Goal: Task Accomplishment & Management: Complete application form

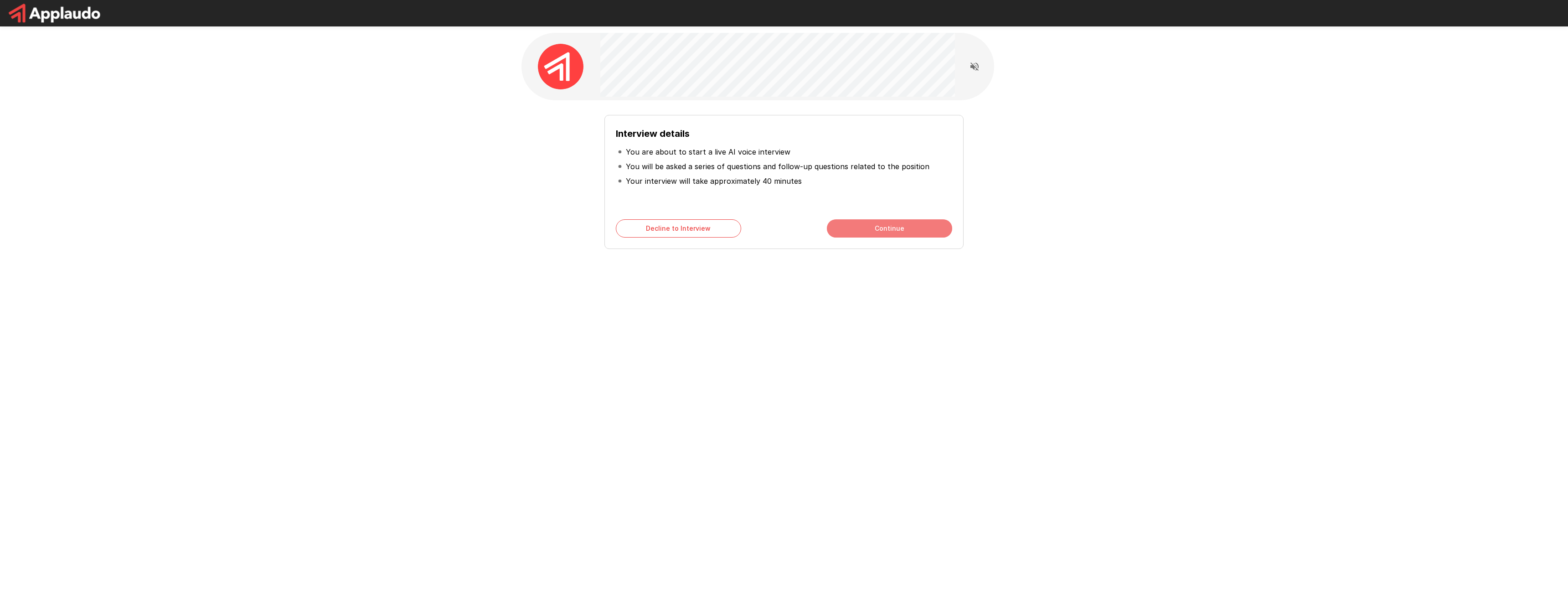
click at [847, 224] on button "Continue" at bounding box center [889, 229] width 126 height 18
click at [846, 226] on button "Continue" at bounding box center [889, 229] width 126 height 18
click at [846, 226] on button "Start My Interview" at bounding box center [889, 229] width 126 height 18
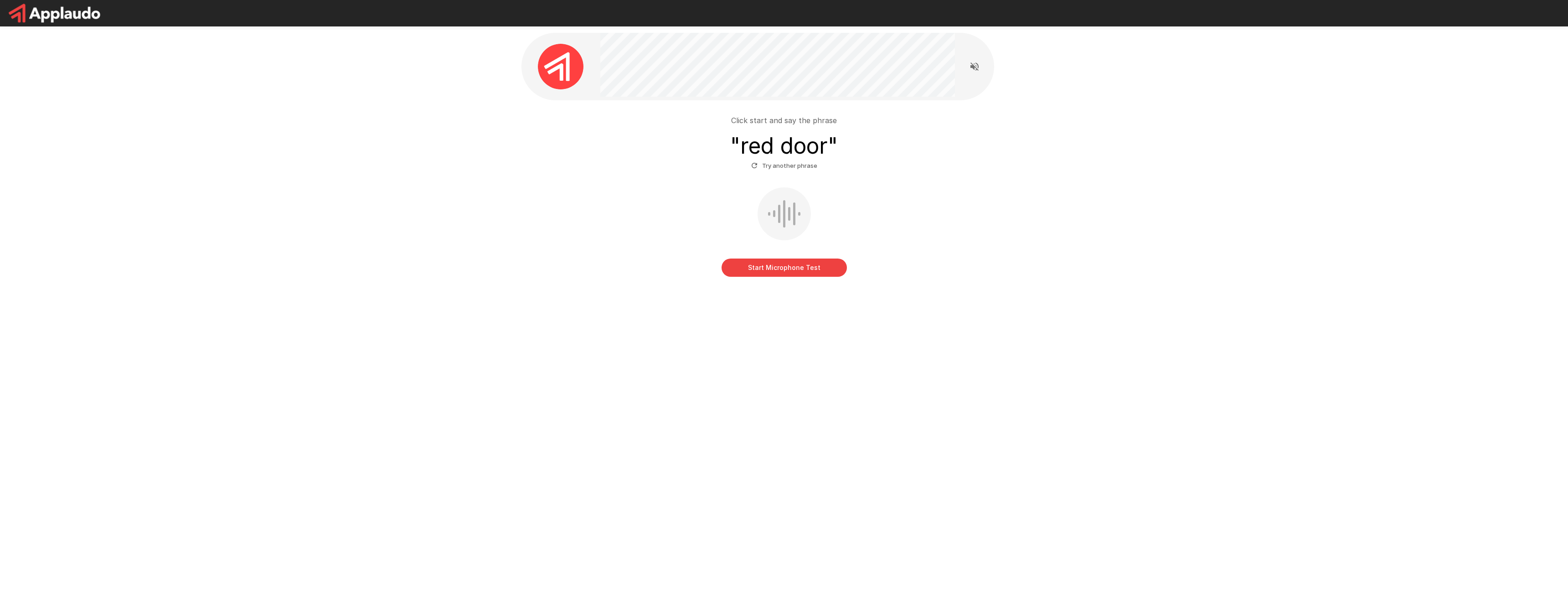
click at [772, 267] on button "Start Microphone Test" at bounding box center [784, 268] width 126 height 18
click at [772, 267] on button "Stop & Submit" at bounding box center [784, 268] width 126 height 18
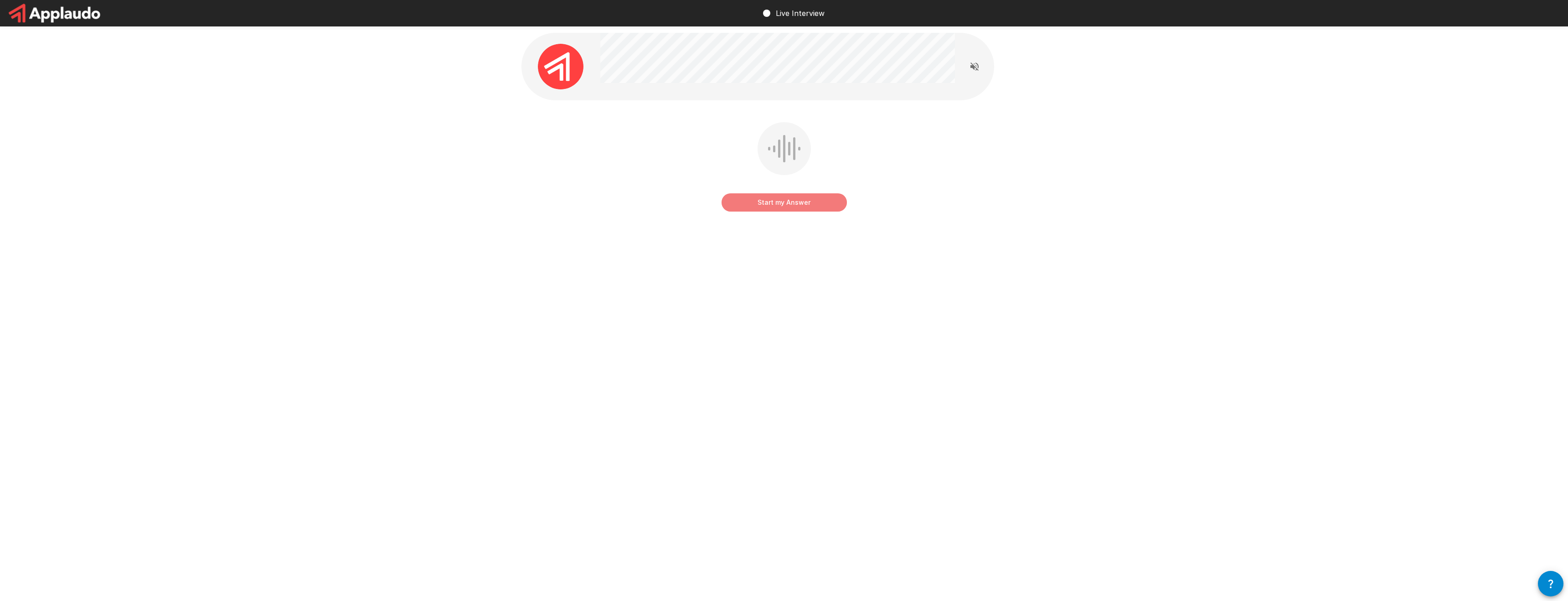
click at [798, 201] on button "Start my Answer" at bounding box center [784, 202] width 126 height 18
click at [798, 201] on button "Stop & Submit" at bounding box center [784, 202] width 126 height 18
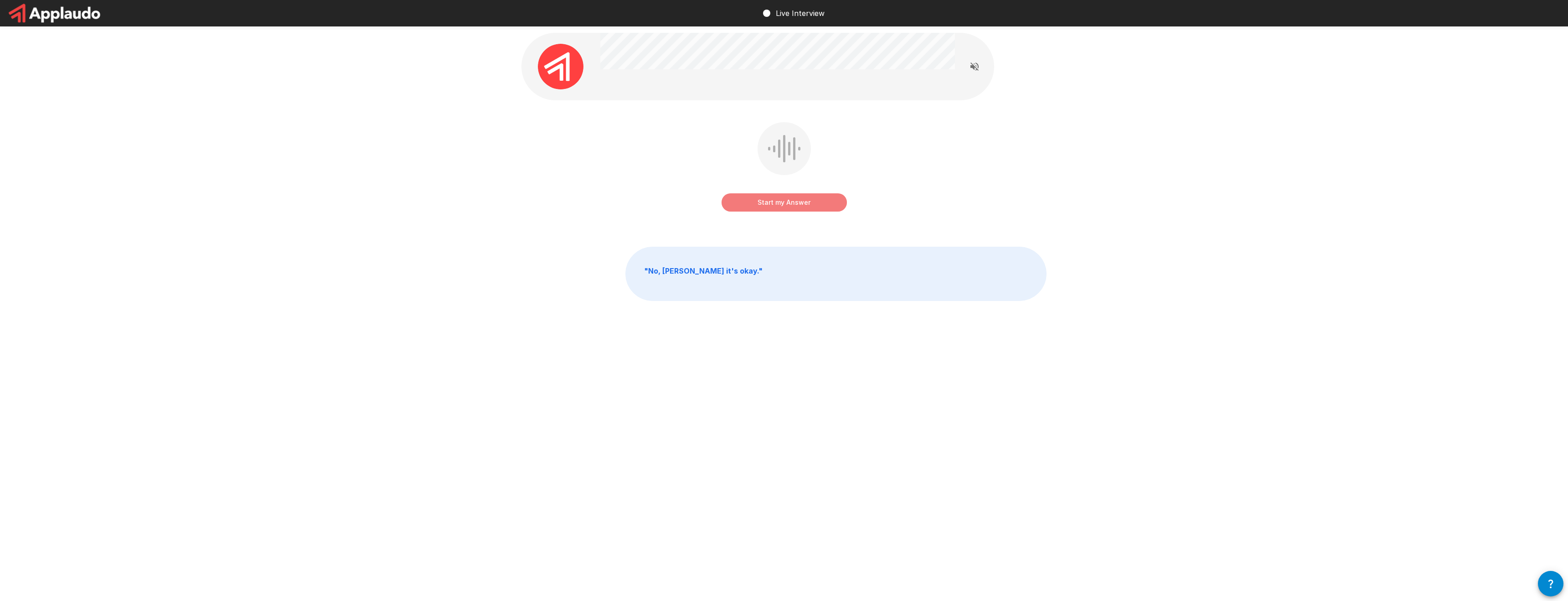
click at [791, 207] on button "Start my Answer" at bounding box center [784, 202] width 126 height 18
click at [791, 207] on button "Stop & Submit" at bounding box center [784, 202] width 126 height 18
click at [791, 205] on button "Start my Answer" at bounding box center [784, 202] width 126 height 18
click at [791, 205] on button "Stop & Submit" at bounding box center [784, 202] width 126 height 18
click at [791, 205] on button "Start my Answer" at bounding box center [784, 202] width 126 height 18
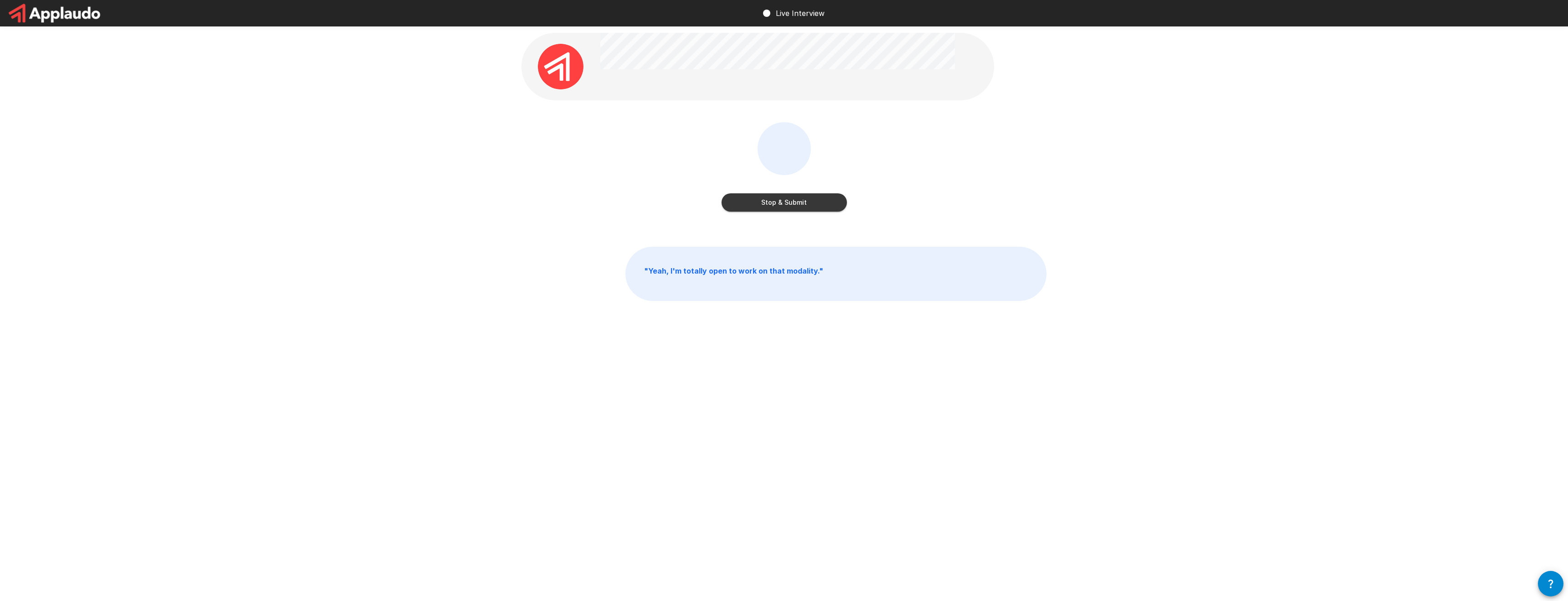
click at [791, 205] on button "Stop & Submit" at bounding box center [784, 202] width 126 height 18
click at [791, 205] on button "Start my Answer" at bounding box center [784, 202] width 126 height 18
click at [791, 205] on button "Stop & Submit" at bounding box center [784, 202] width 126 height 18
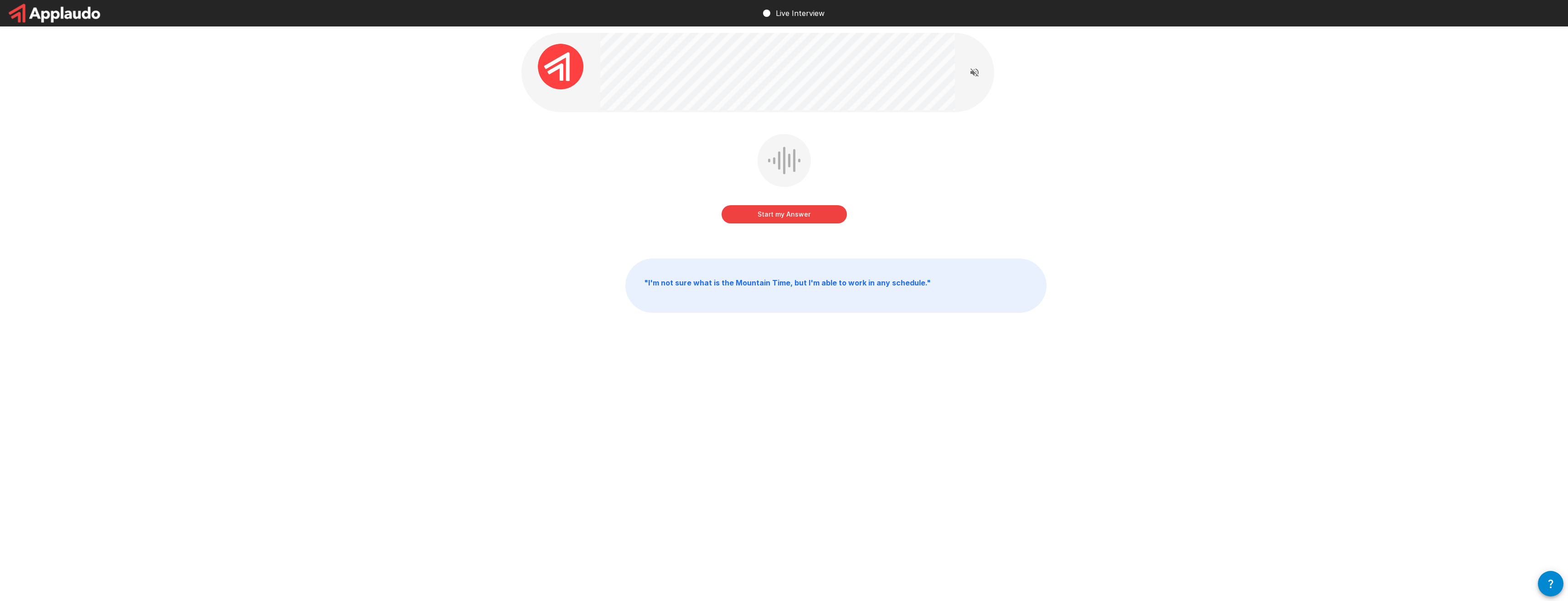
click at [791, 205] on button "Start my Answer" at bounding box center [784, 214] width 126 height 18
click at [791, 205] on button "Stop & Submit" at bounding box center [784, 214] width 126 height 18
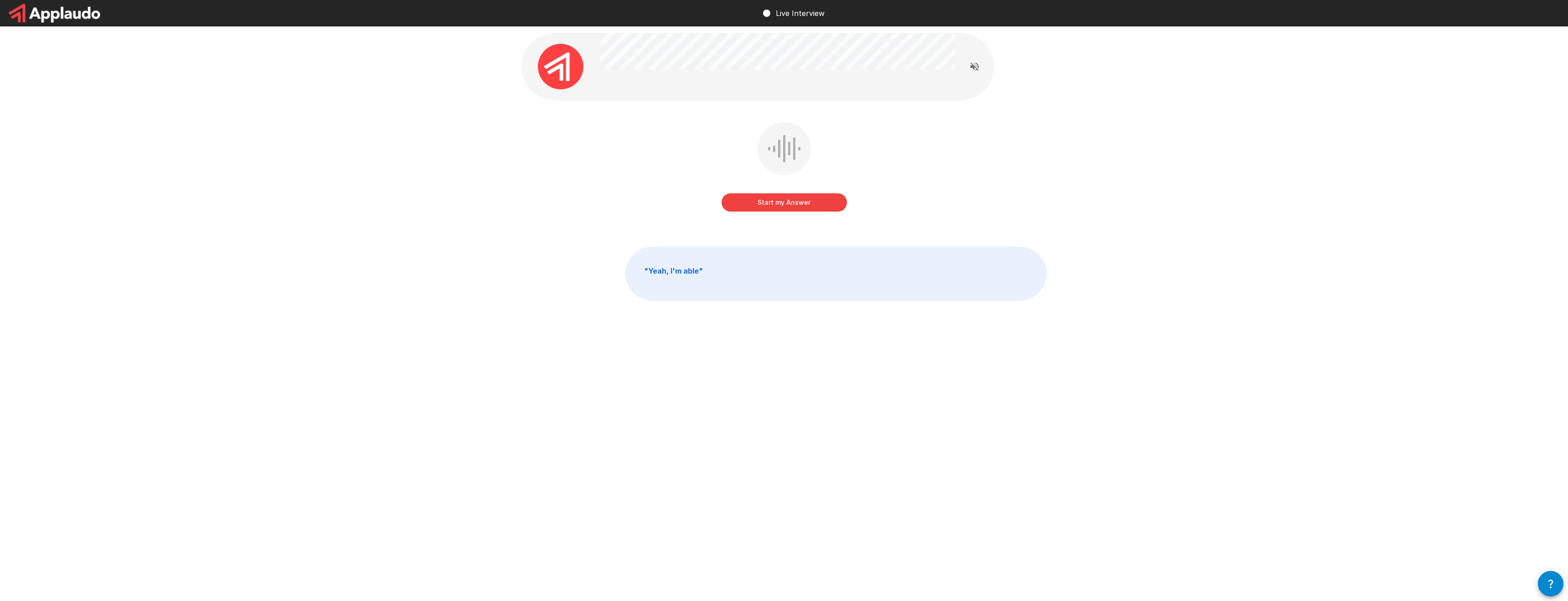
click at [791, 205] on button "Start my Answer" at bounding box center [784, 202] width 126 height 18
click at [791, 205] on button "Stop & Submit" at bounding box center [784, 202] width 126 height 18
click at [789, 206] on button "Start my Answer" at bounding box center [784, 202] width 126 height 18
click at [789, 206] on button "Stop & Submit" at bounding box center [784, 202] width 126 height 18
click at [790, 203] on button "Start my Answer" at bounding box center [784, 202] width 126 height 18
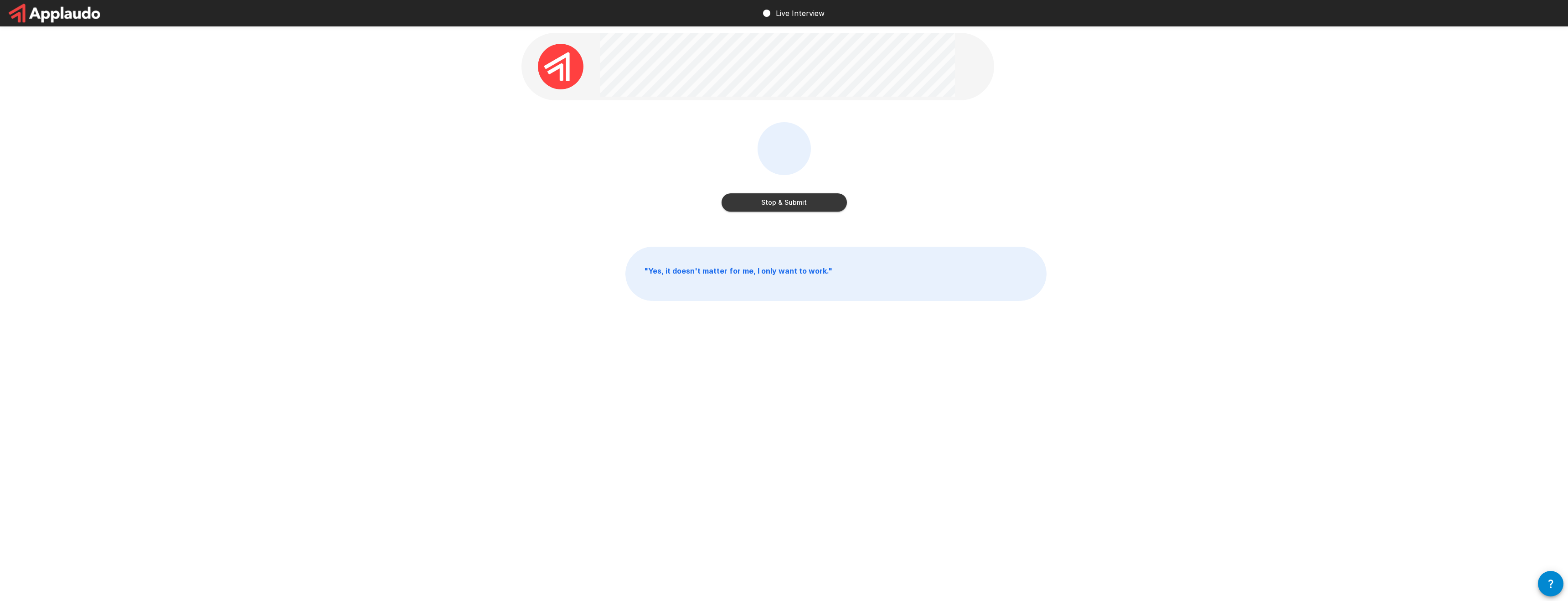
click at [790, 203] on button "Stop & Submit" at bounding box center [784, 202] width 126 height 18
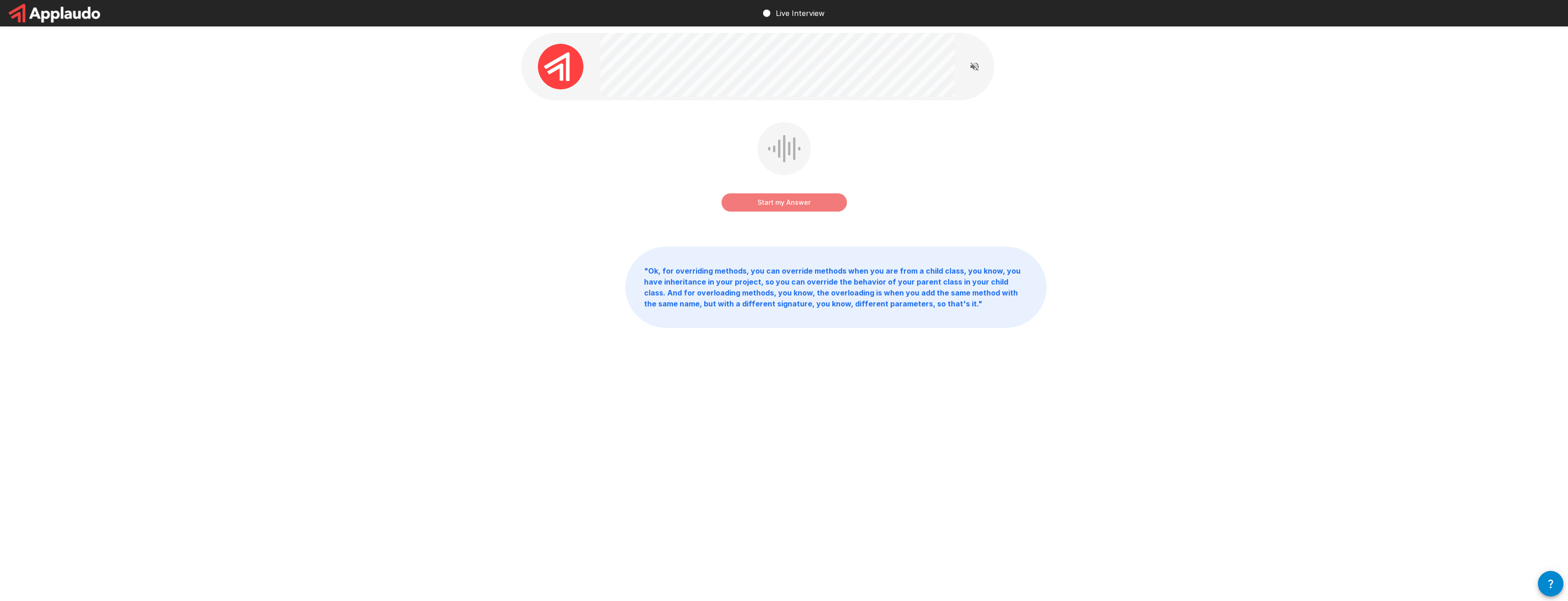
click at [790, 203] on button "Start my Answer" at bounding box center [784, 202] width 126 height 18
click at [790, 203] on button "Stop & Submit" at bounding box center [784, 202] width 126 height 18
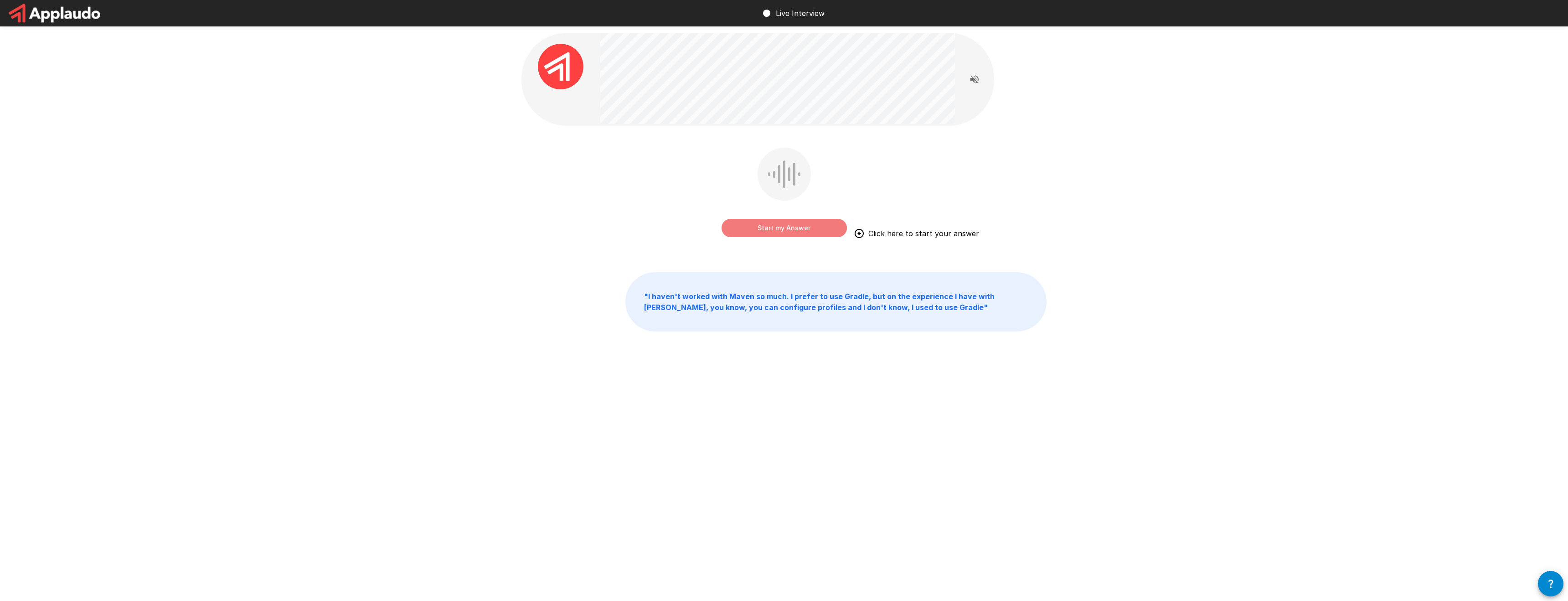
click at [788, 230] on button "Start my Answer" at bounding box center [784, 228] width 126 height 18
click at [776, 229] on button "Stop & Submit" at bounding box center [784, 228] width 126 height 18
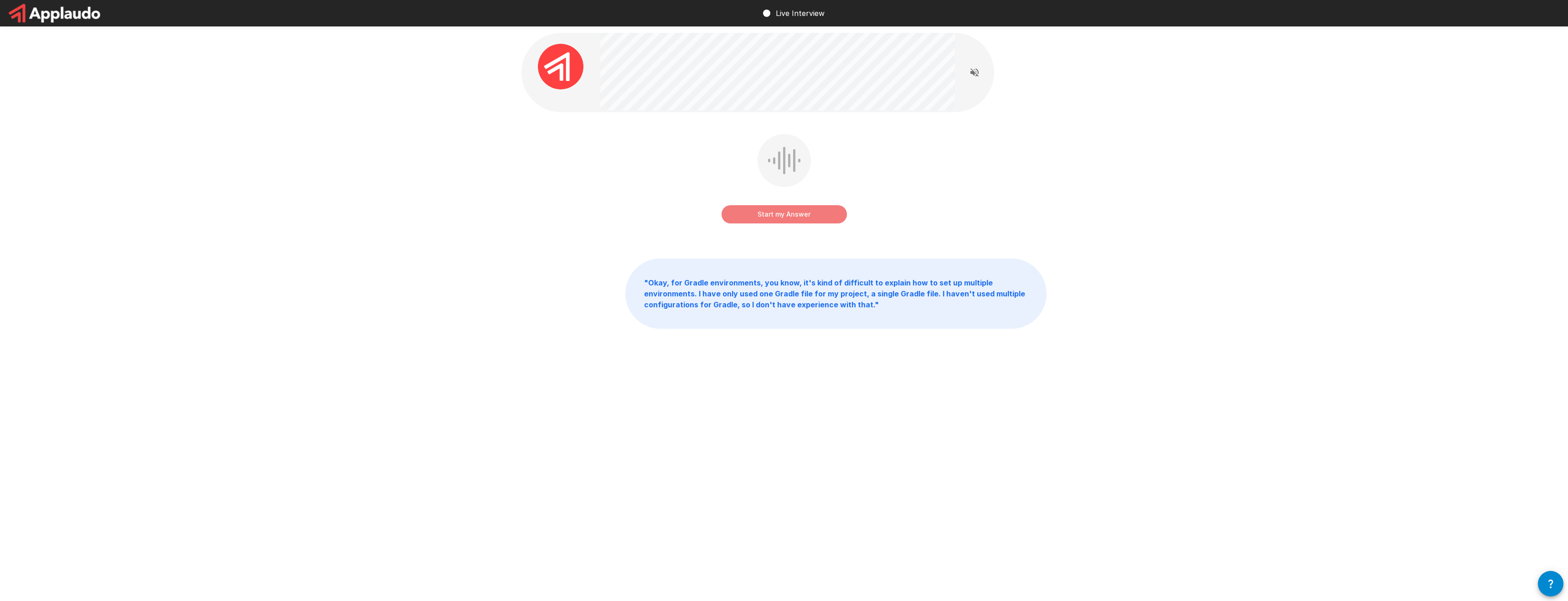
click at [772, 215] on button "Start my Answer" at bounding box center [784, 214] width 126 height 18
click at [772, 215] on button "Stop & Submit" at bounding box center [784, 214] width 126 height 18
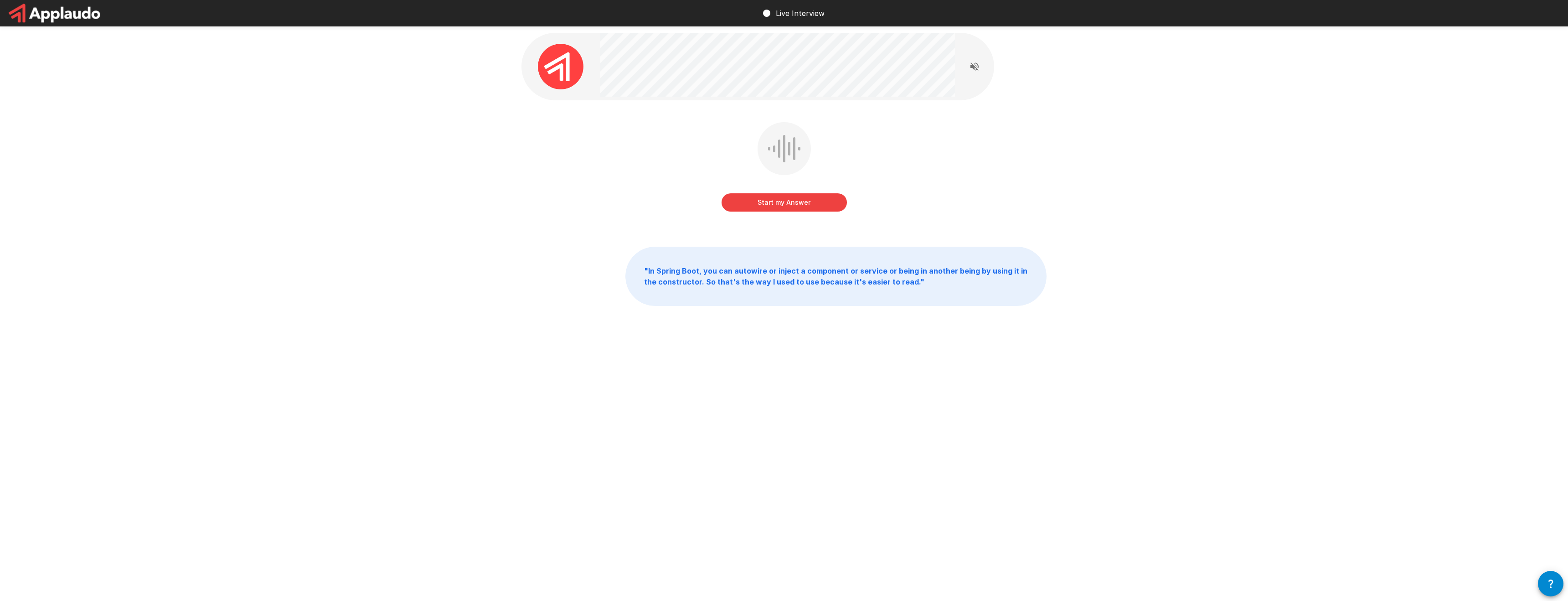
click at [775, 207] on button "Start my Answer" at bounding box center [784, 202] width 126 height 18
click at [777, 207] on button "Stop & Submit" at bounding box center [784, 202] width 126 height 18
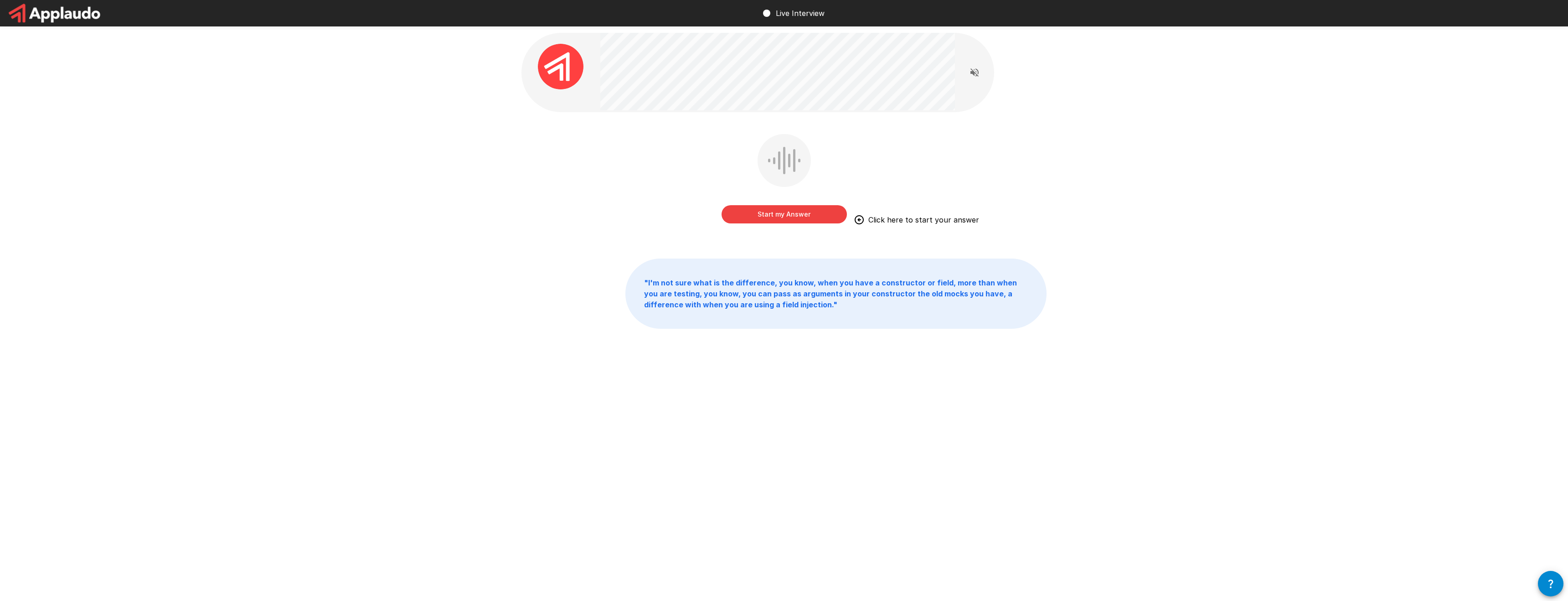
click at [774, 211] on button "Start my Answer" at bounding box center [784, 214] width 126 height 18
click at [774, 211] on button "Stop & Submit" at bounding box center [784, 214] width 126 height 18
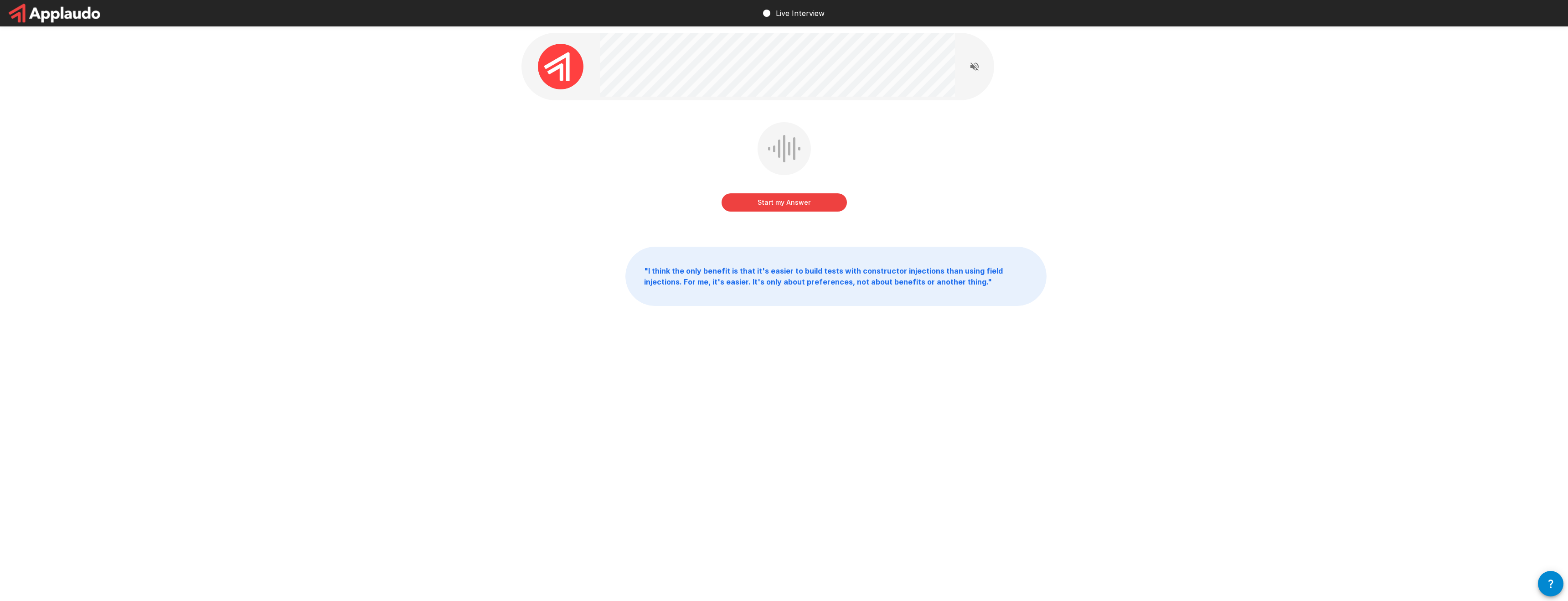
click at [779, 205] on button "Start my Answer" at bounding box center [784, 202] width 126 height 18
click at [779, 205] on button "Stop & Submit" at bounding box center [784, 202] width 126 height 18
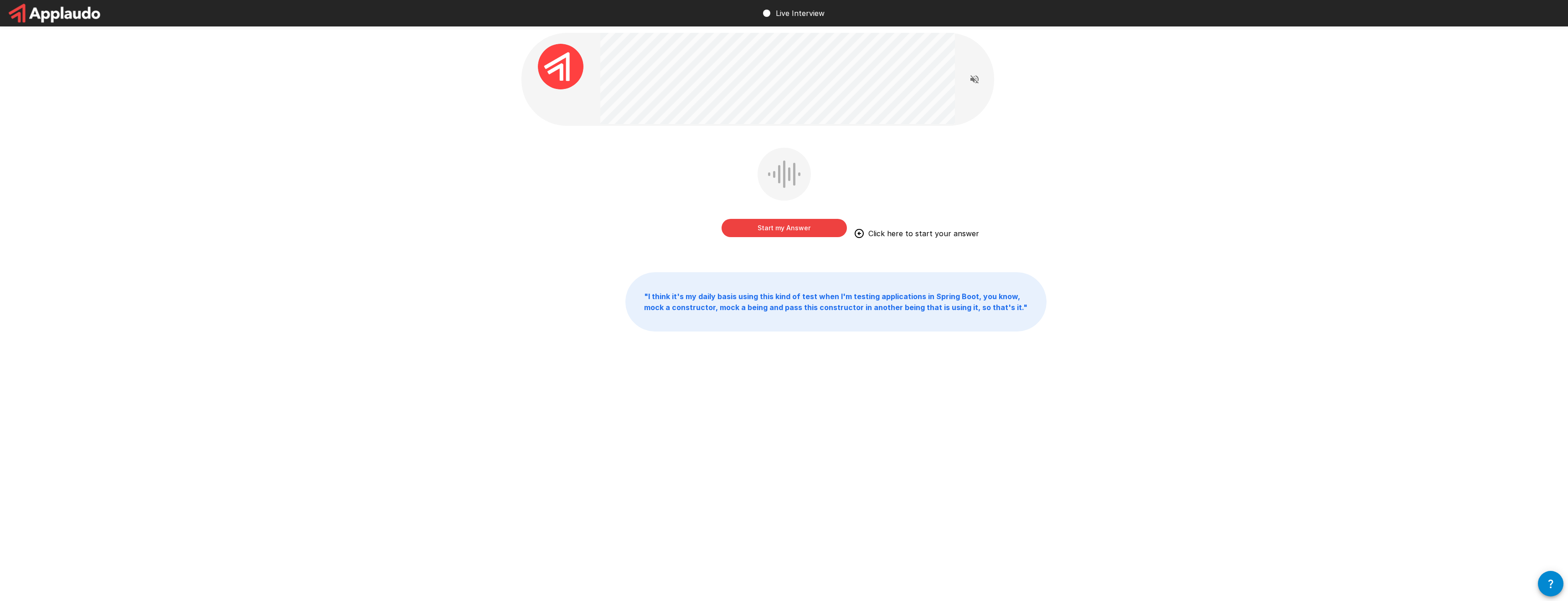
click at [779, 225] on button "Start my Answer" at bounding box center [784, 228] width 126 height 18
click at [779, 225] on button "Stop & Submit" at bounding box center [784, 228] width 126 height 18
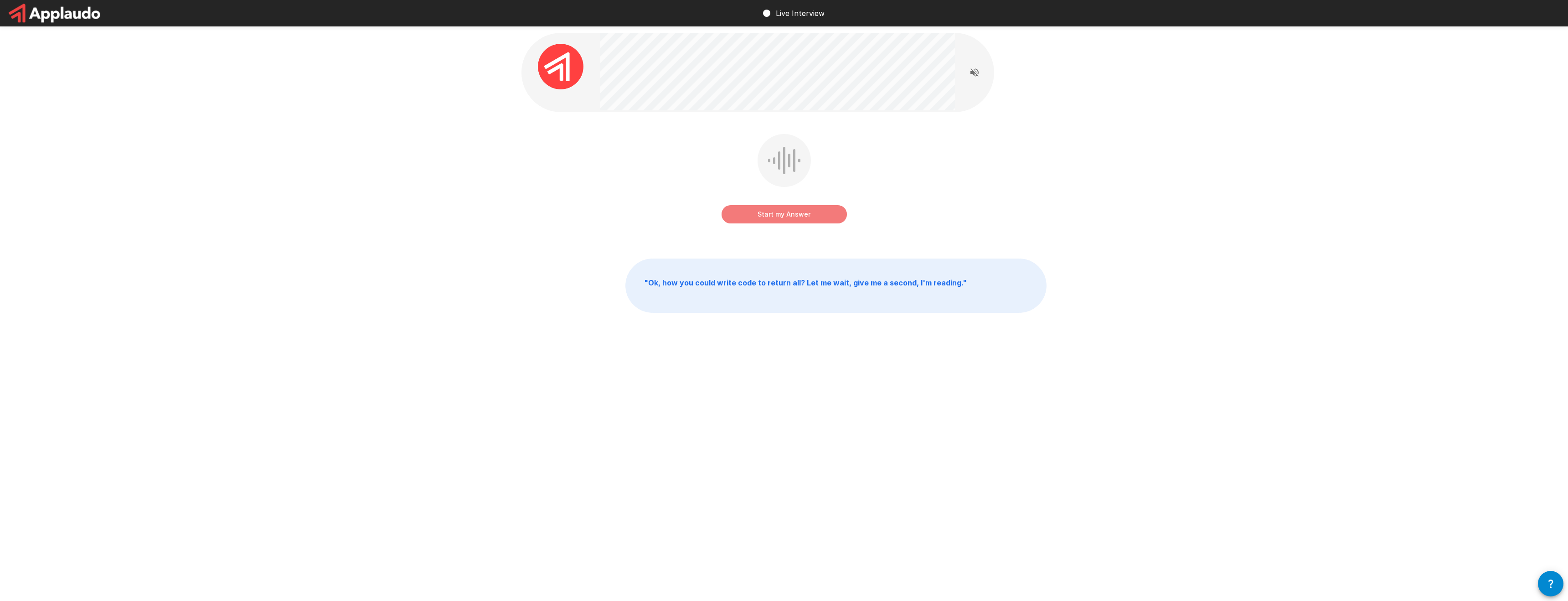
click at [781, 218] on button "Start my Answer" at bounding box center [784, 214] width 126 height 18
click at [781, 218] on button "Stop & Submit" at bounding box center [784, 214] width 126 height 18
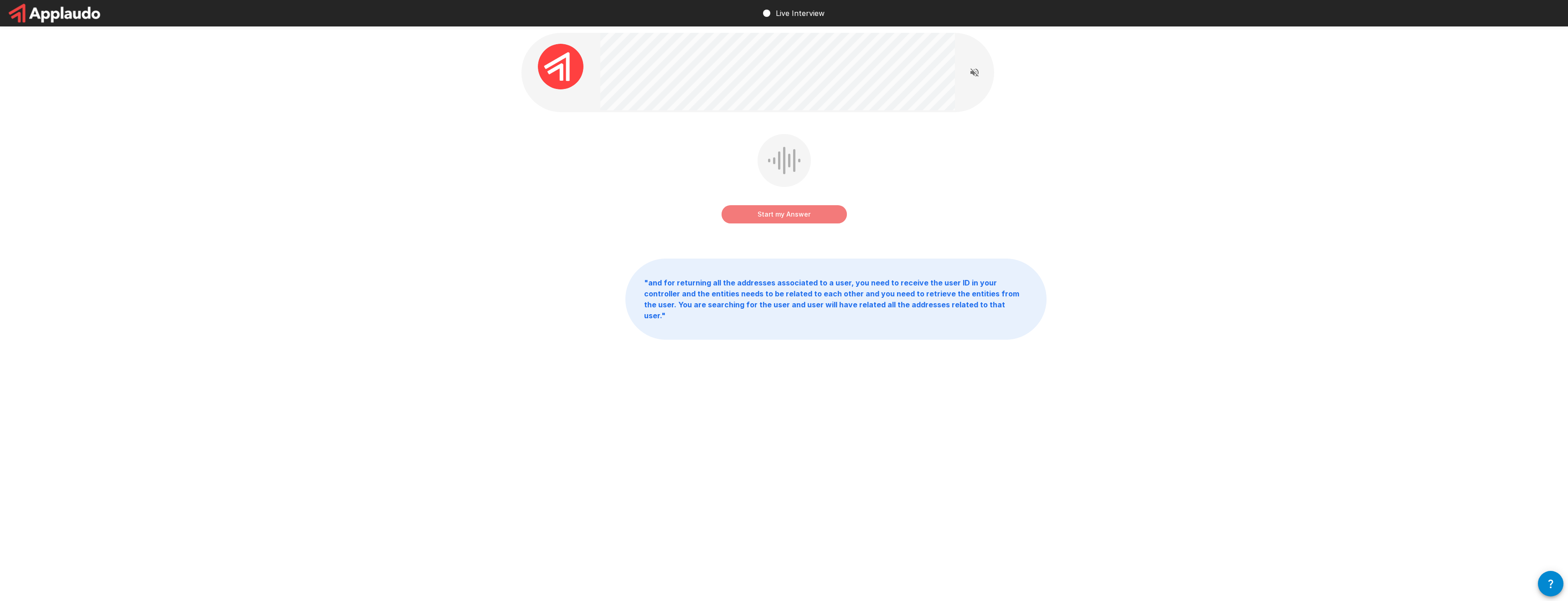
click at [781, 218] on button "Start my Answer" at bounding box center [784, 214] width 126 height 18
click at [781, 218] on button "Stop & Submit" at bounding box center [784, 214] width 126 height 18
click at [781, 218] on button "Start my Answer" at bounding box center [784, 214] width 126 height 18
click at [781, 218] on button "Stop & Submit" at bounding box center [784, 214] width 126 height 18
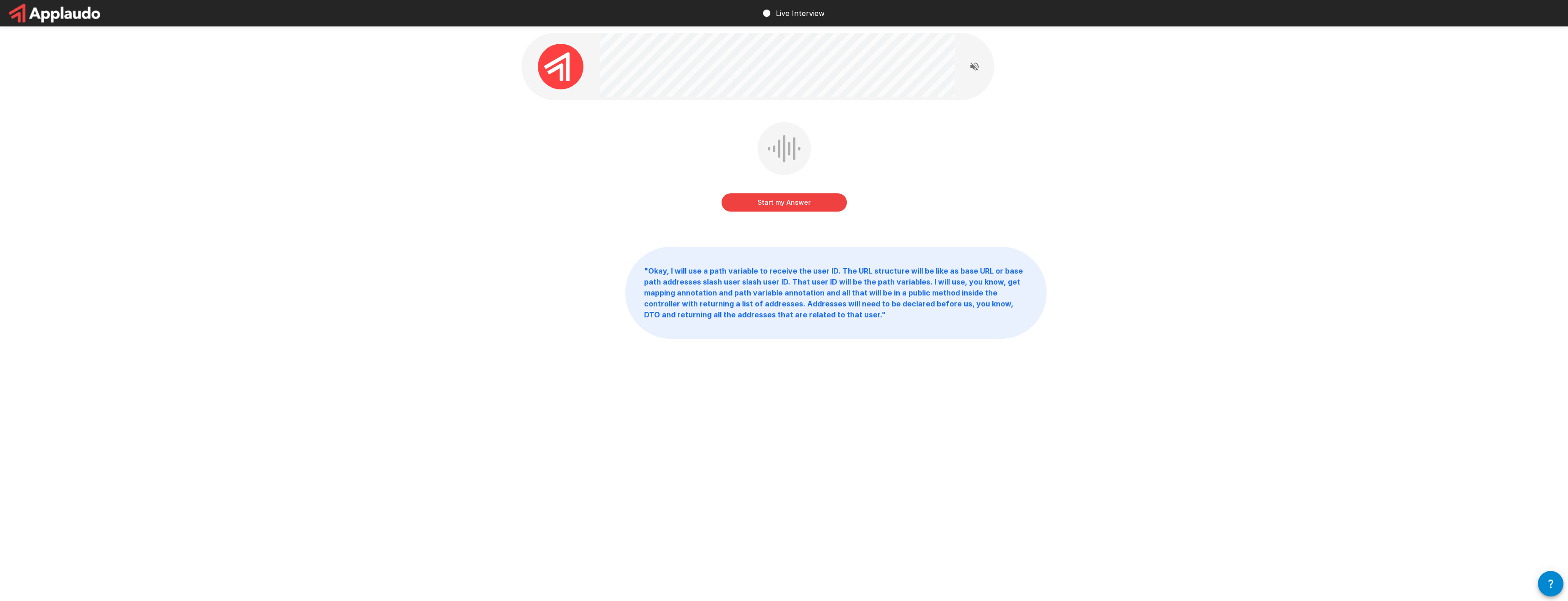
click at [793, 205] on button "Start my Answer" at bounding box center [784, 202] width 126 height 18
click at [793, 205] on button "Stop & Submit" at bounding box center [784, 202] width 126 height 18
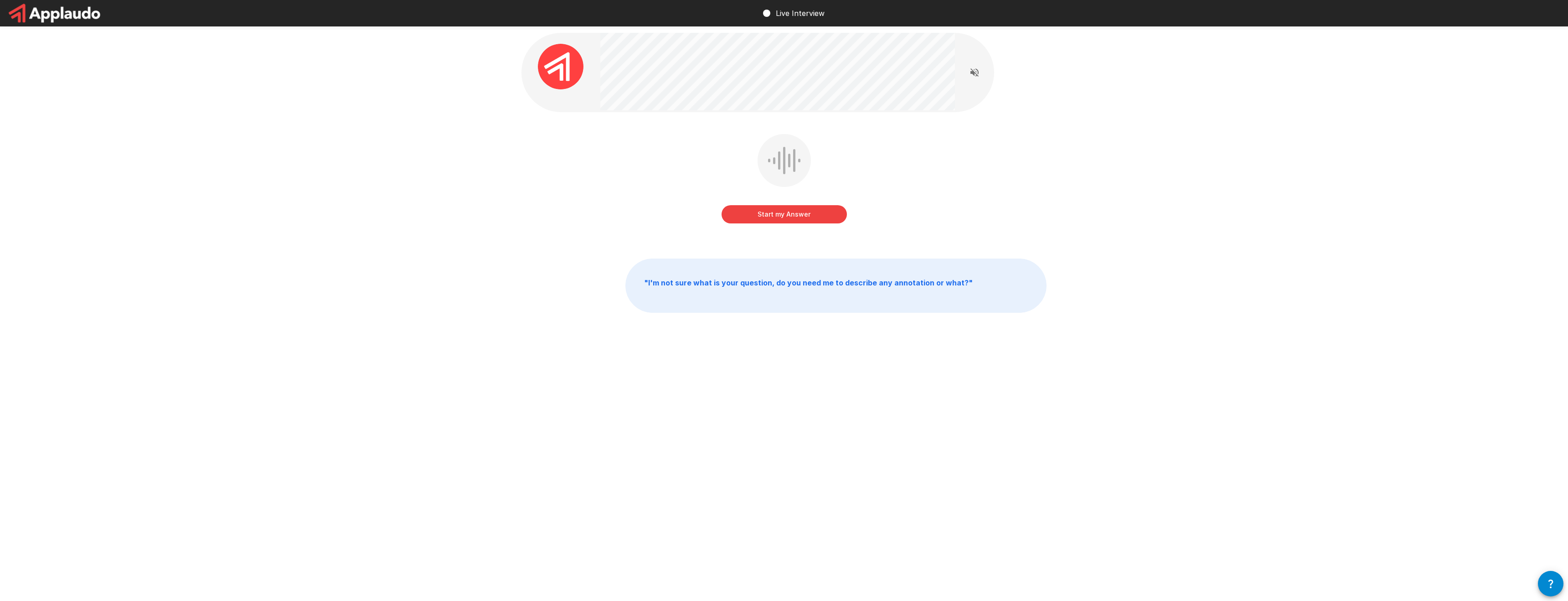
click at [807, 220] on button "Start my Answer" at bounding box center [784, 214] width 126 height 18
click at [807, 220] on button "Stop & Submit" at bounding box center [784, 214] width 126 height 18
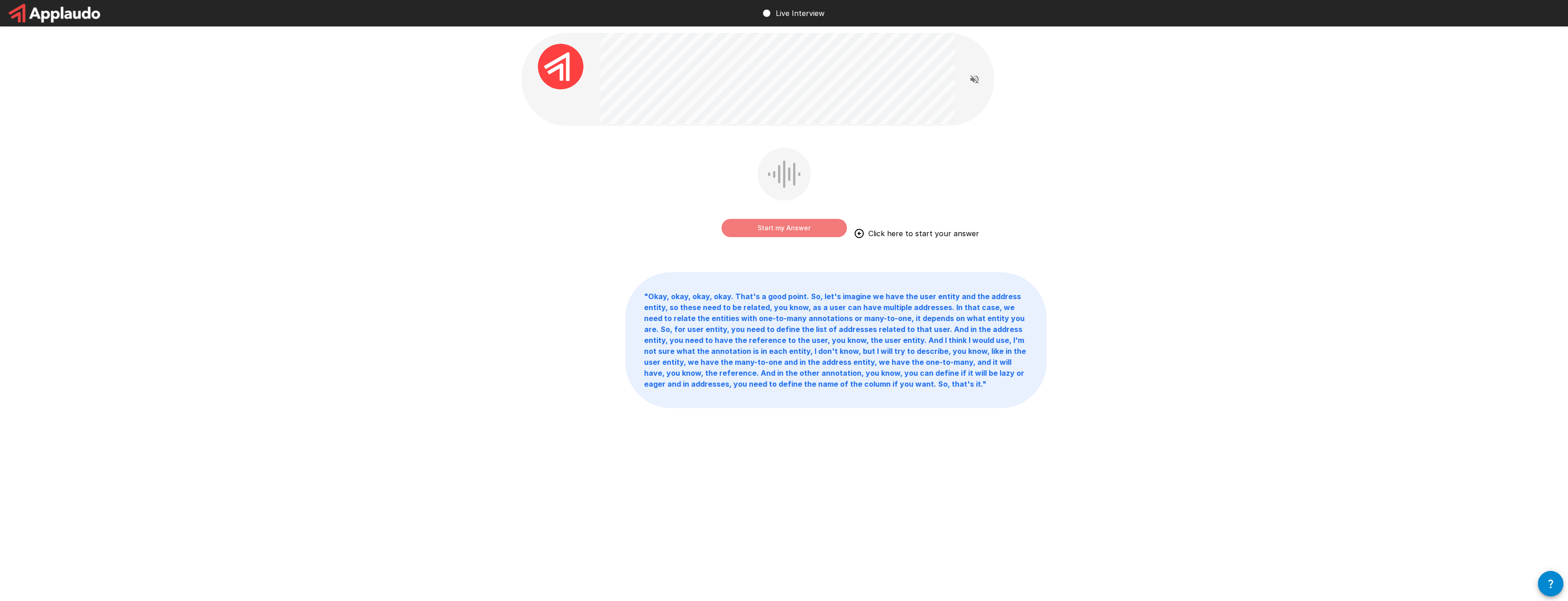
click at [807, 220] on button "Start my Answer" at bounding box center [784, 228] width 126 height 18
click at [807, 225] on button "Stop & Submit" at bounding box center [784, 228] width 126 height 18
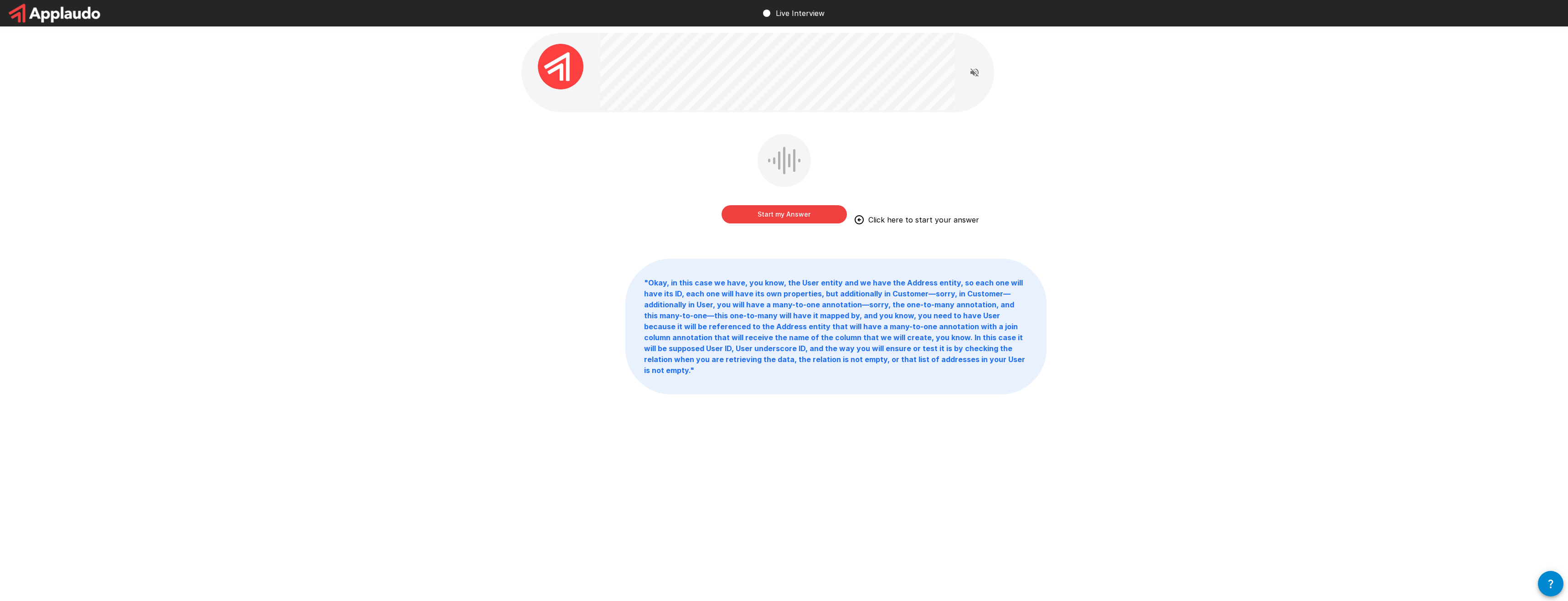
click at [812, 220] on button "Start my Answer" at bounding box center [784, 214] width 126 height 18
click at [812, 220] on button "Stop & Submit" at bounding box center [784, 214] width 126 height 18
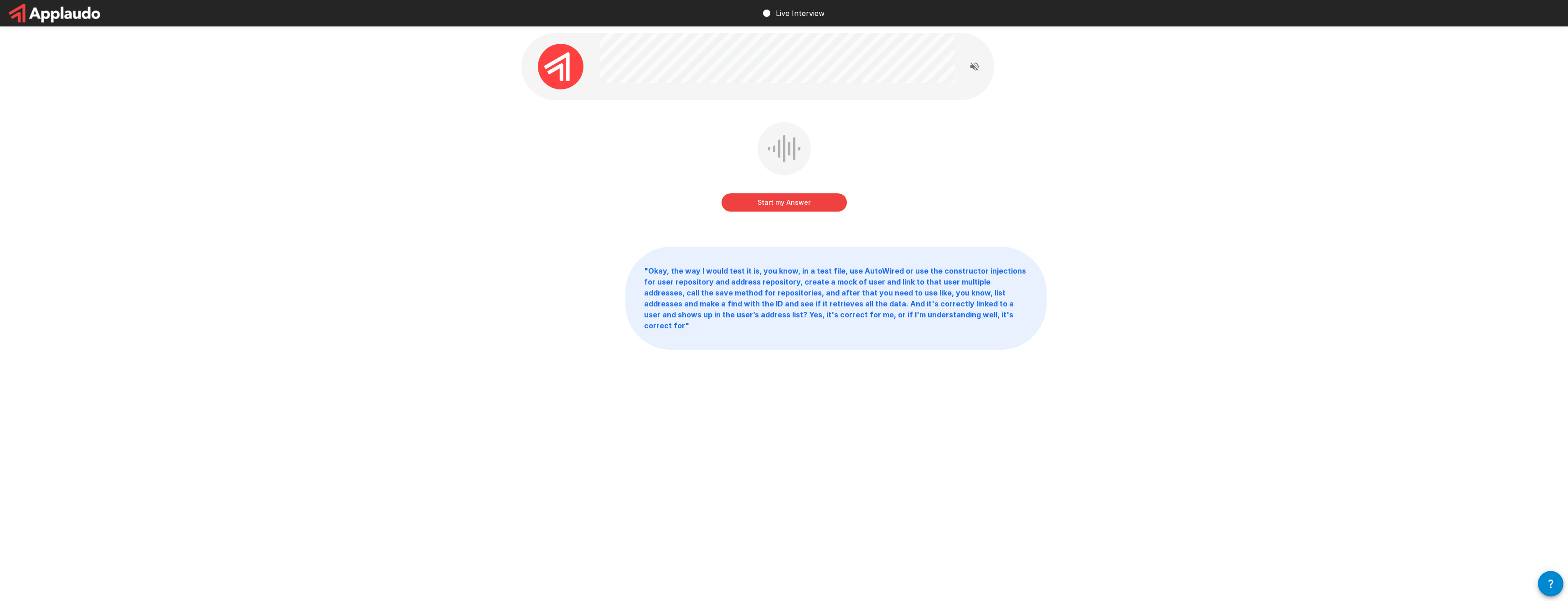
click at [806, 201] on button "Start my Answer" at bounding box center [784, 202] width 126 height 18
click at [807, 201] on button "Stop & Submit" at bounding box center [784, 202] width 126 height 18
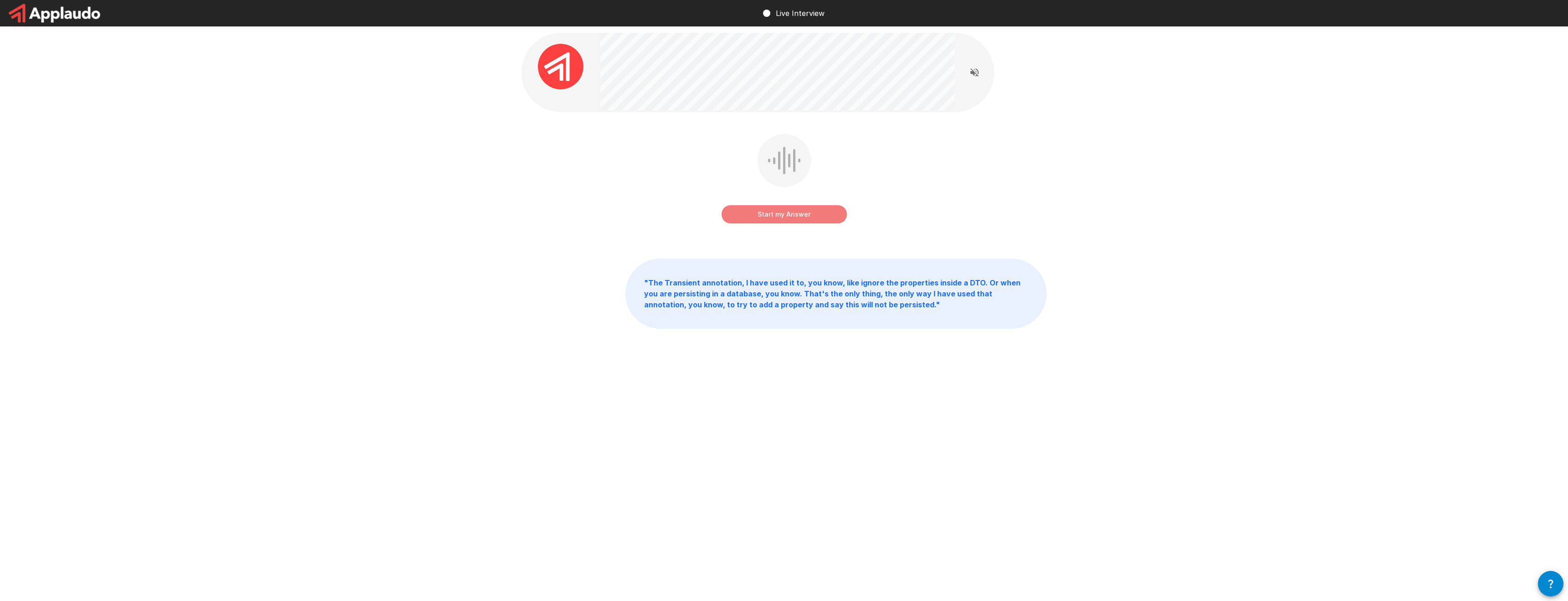
click at [806, 210] on button "Start my Answer" at bounding box center [784, 214] width 126 height 18
click at [806, 210] on button "Stop & Submit" at bounding box center [784, 214] width 126 height 18
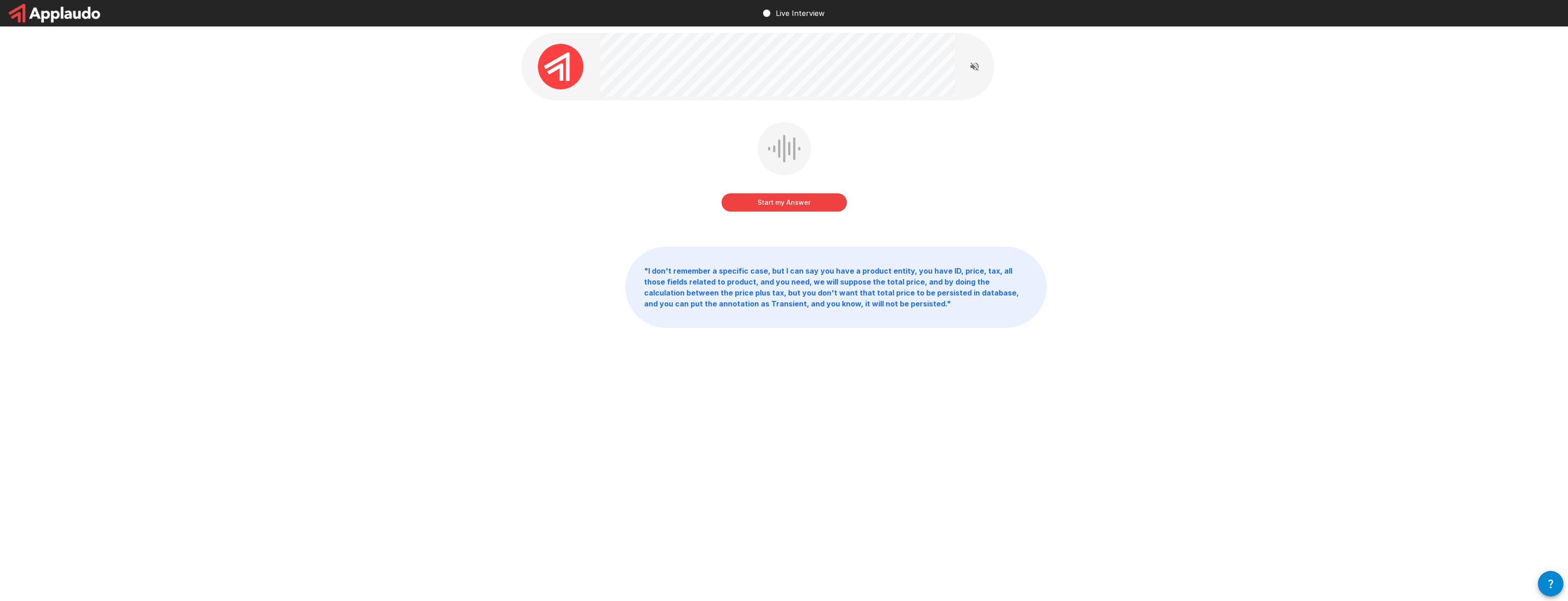
click at [806, 210] on button "Start my Answer" at bounding box center [784, 202] width 126 height 18
click at [806, 210] on button "Stop & Submit" at bounding box center [784, 202] width 126 height 18
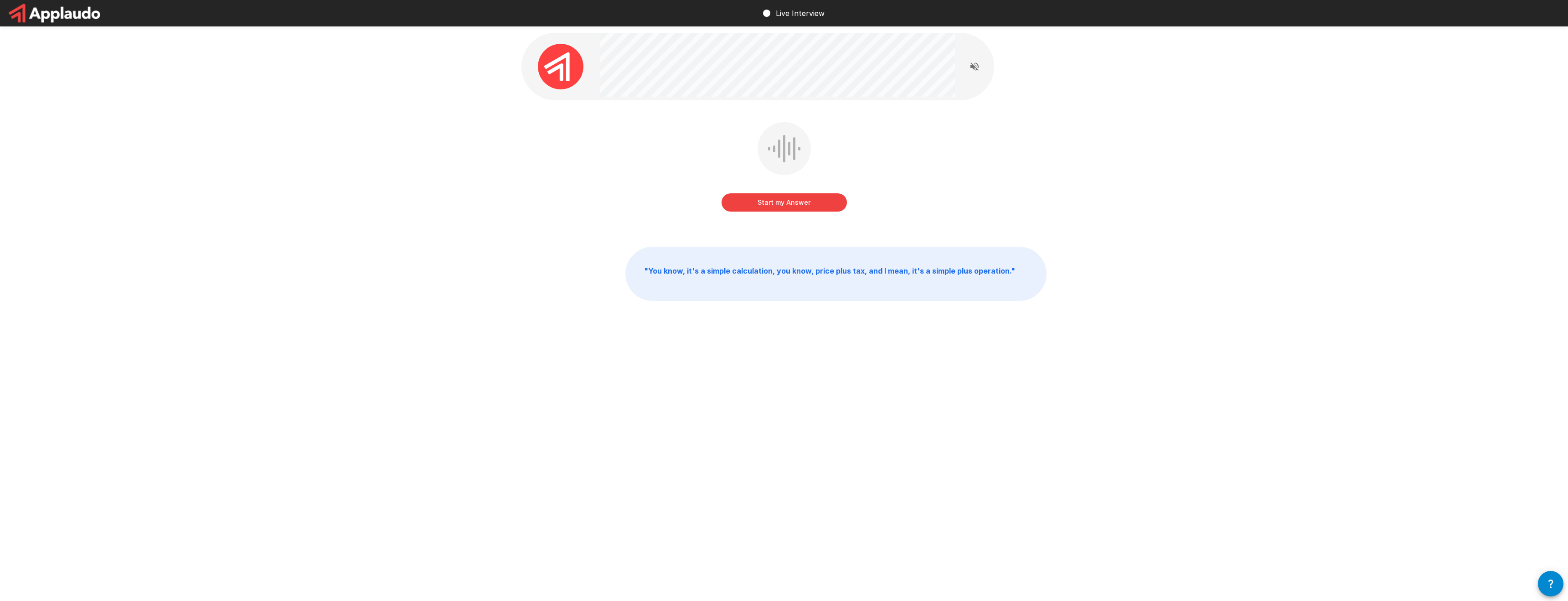
click at [806, 210] on button "Start my Answer" at bounding box center [784, 202] width 126 height 18
click at [806, 210] on button "Stop & Submit" at bounding box center [784, 202] width 126 height 18
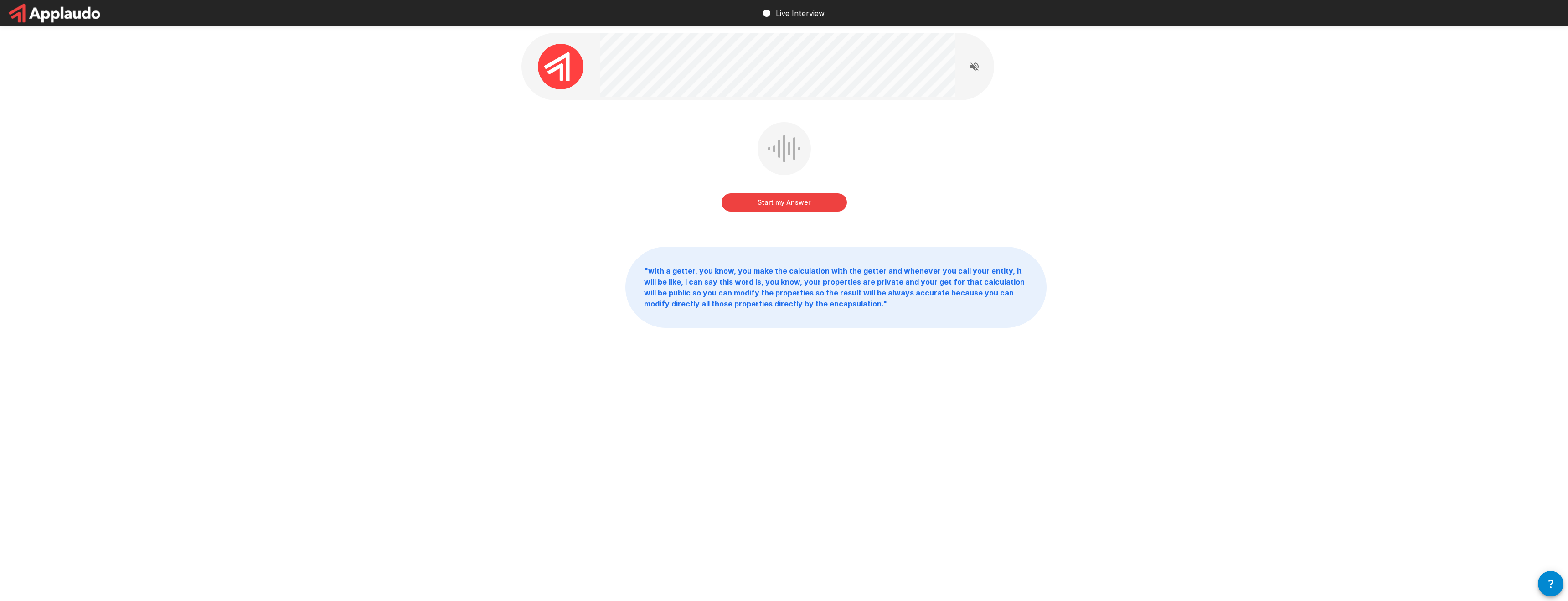
click at [806, 210] on button "Start my Answer" at bounding box center [784, 202] width 126 height 18
click at [806, 210] on button "Stop & Submit" at bounding box center [784, 202] width 126 height 18
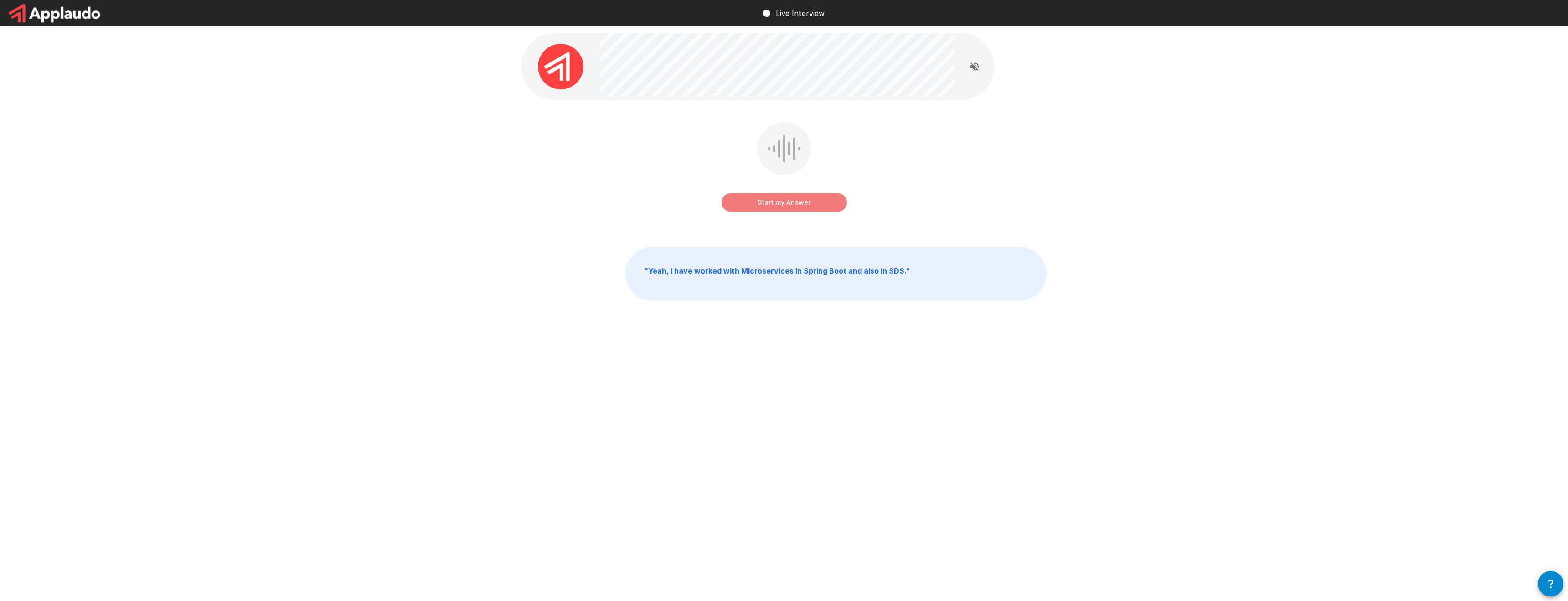
click at [807, 208] on button "Start my Answer" at bounding box center [784, 202] width 126 height 18
click at [807, 208] on button "Stop & Submit" at bounding box center [784, 202] width 126 height 18
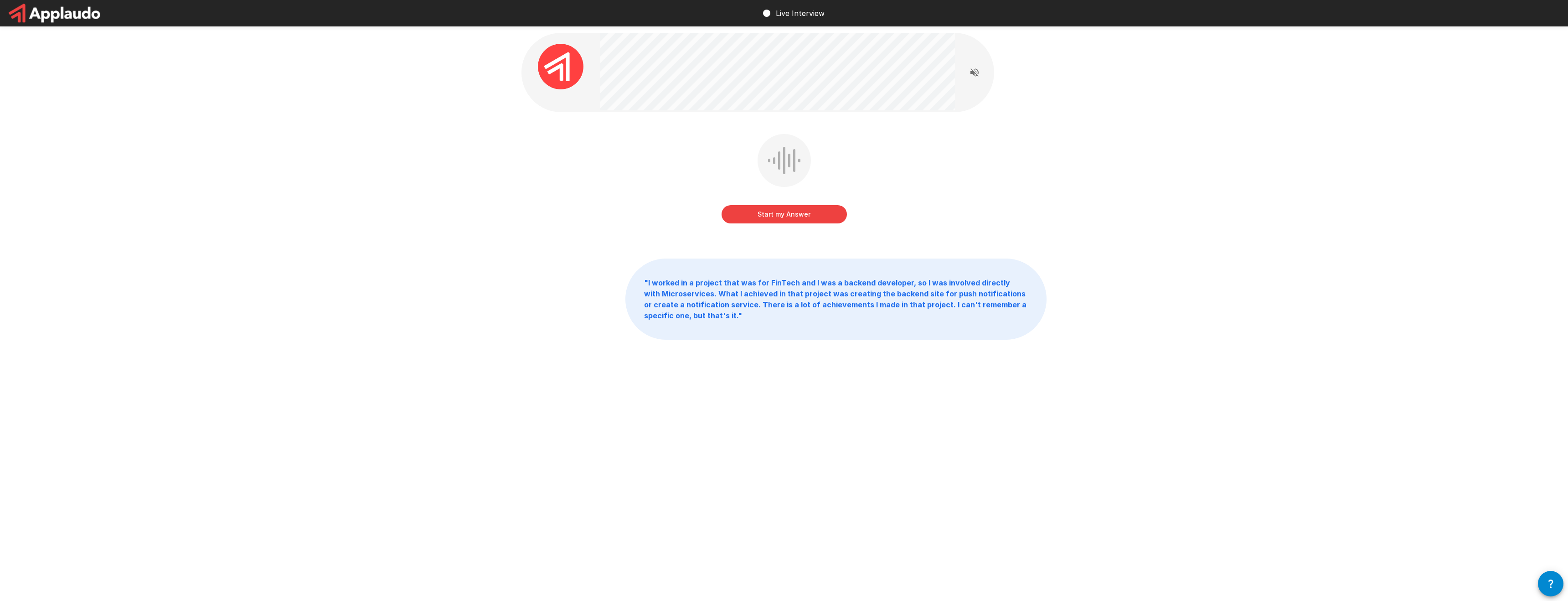
click at [807, 208] on button "Start my Answer" at bounding box center [784, 214] width 126 height 18
click at [807, 208] on button "Stop & Submit" at bounding box center [784, 214] width 126 height 18
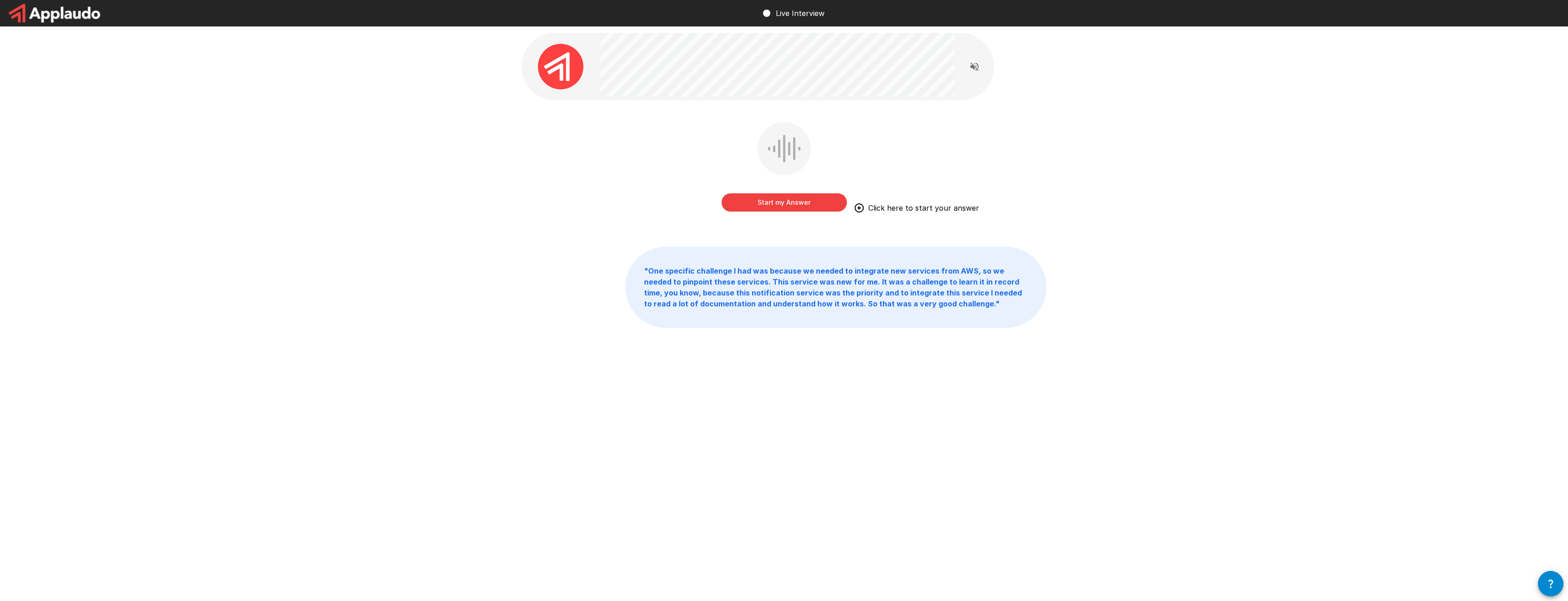
click at [807, 208] on button "Start my Answer" at bounding box center [784, 202] width 126 height 18
click at [807, 209] on button "Stop & Submit" at bounding box center [784, 202] width 126 height 18
click at [793, 203] on button "Start my Answer" at bounding box center [784, 202] width 126 height 18
click at [793, 203] on button "Stop & Submit" at bounding box center [784, 202] width 126 height 18
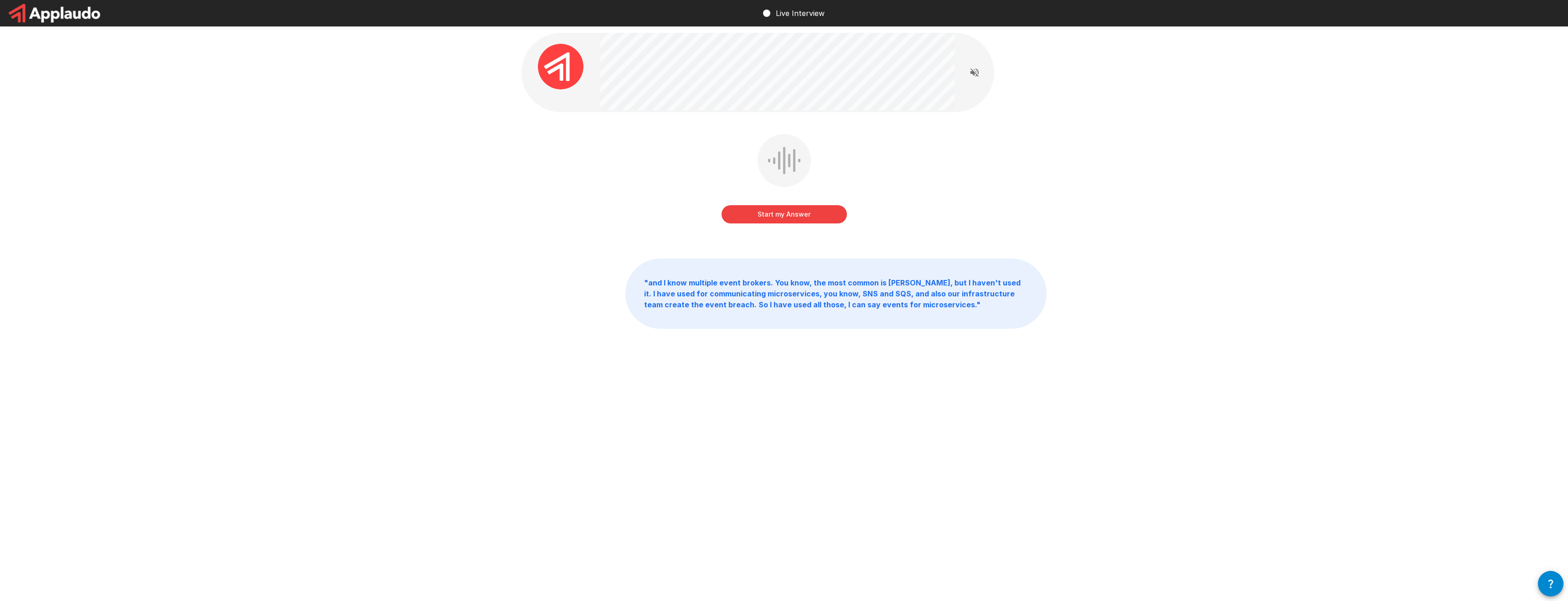
click at [793, 203] on div "Start my Answer" at bounding box center [784, 205] width 126 height 36
click at [793, 207] on button "Start my Answer" at bounding box center [784, 214] width 126 height 18
click at [786, 209] on button "Stop & Submit" at bounding box center [784, 214] width 126 height 18
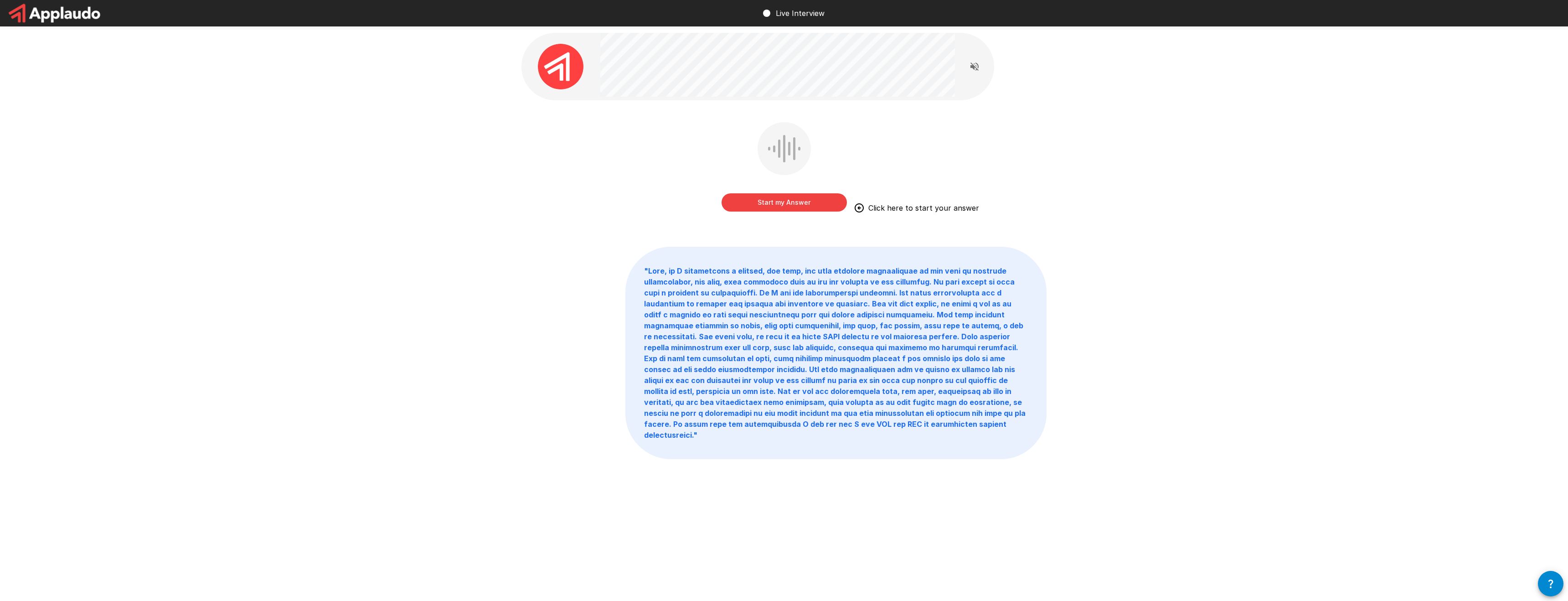
click at [787, 209] on button "Start my Answer" at bounding box center [784, 202] width 126 height 18
click at [787, 209] on button "Stop & Submit" at bounding box center [784, 202] width 126 height 18
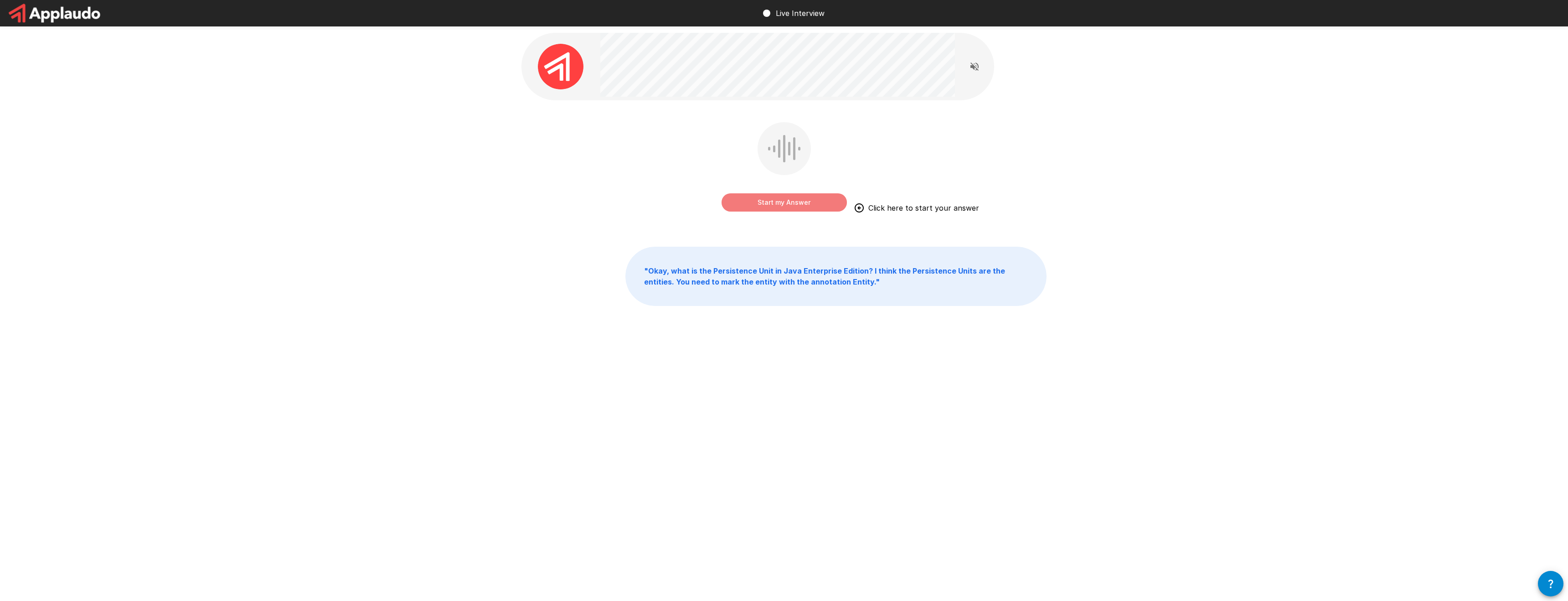
click at [787, 209] on button "Start my Answer" at bounding box center [784, 202] width 126 height 18
click at [787, 209] on button "Stop & Submit" at bounding box center [784, 202] width 126 height 18
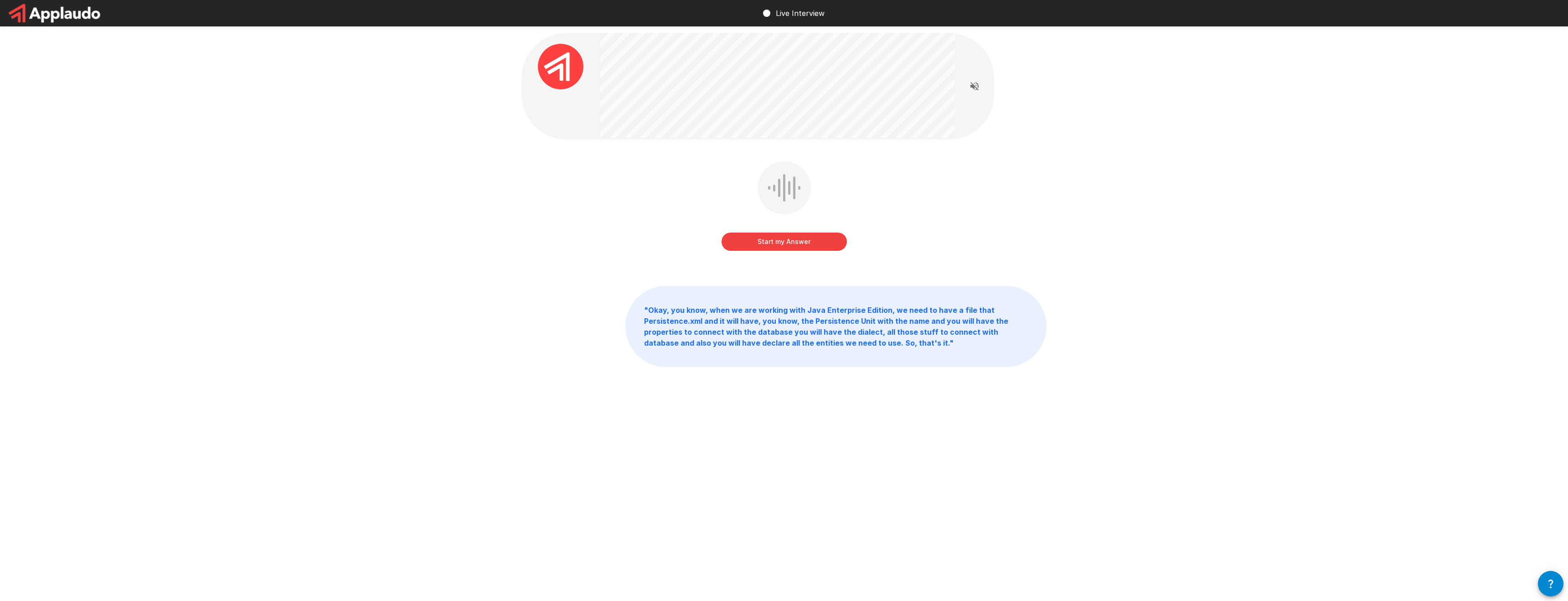
click at [813, 239] on button "Start my Answer" at bounding box center [784, 241] width 126 height 18
click at [813, 239] on button "Stop & Submit" at bounding box center [784, 241] width 126 height 18
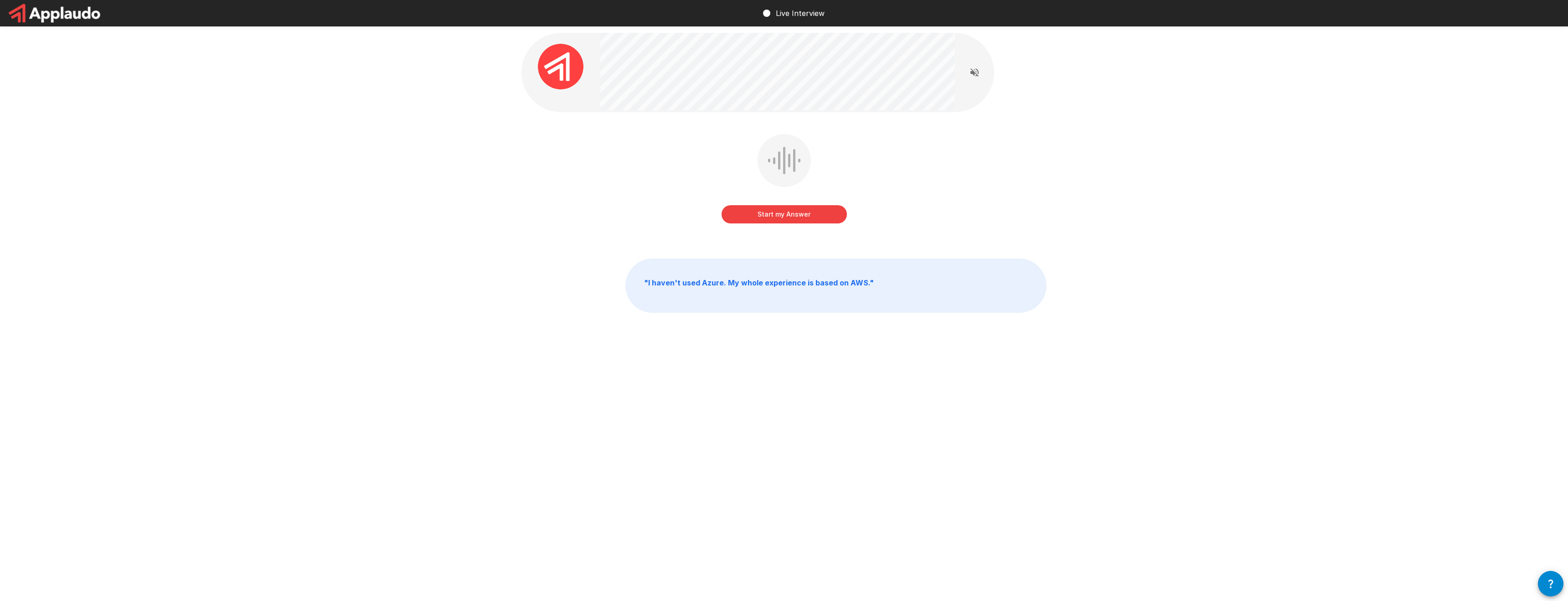
click at [821, 220] on button "Start my Answer" at bounding box center [784, 214] width 126 height 18
click at [821, 220] on button "Stop & Submit" at bounding box center [784, 214] width 126 height 18
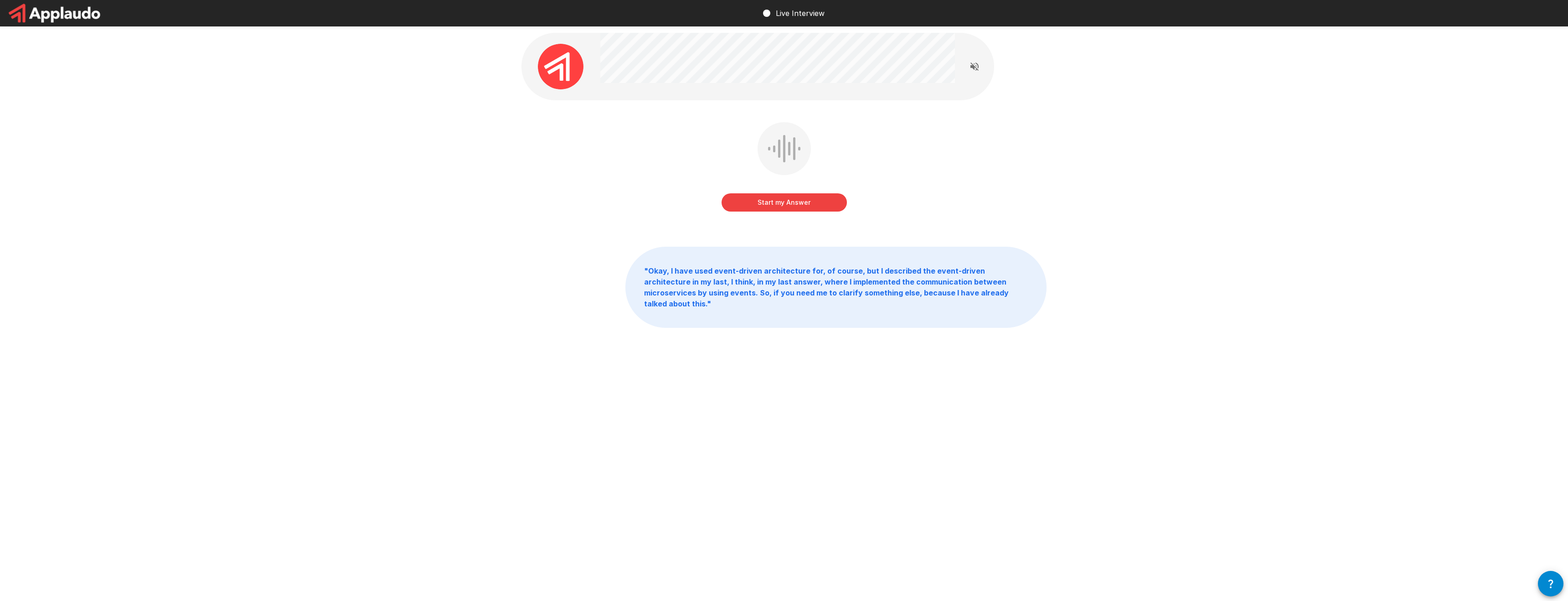
click at [817, 204] on button "Start my Answer" at bounding box center [784, 202] width 126 height 18
click at [817, 204] on button "Stop & Submit" at bounding box center [784, 202] width 126 height 18
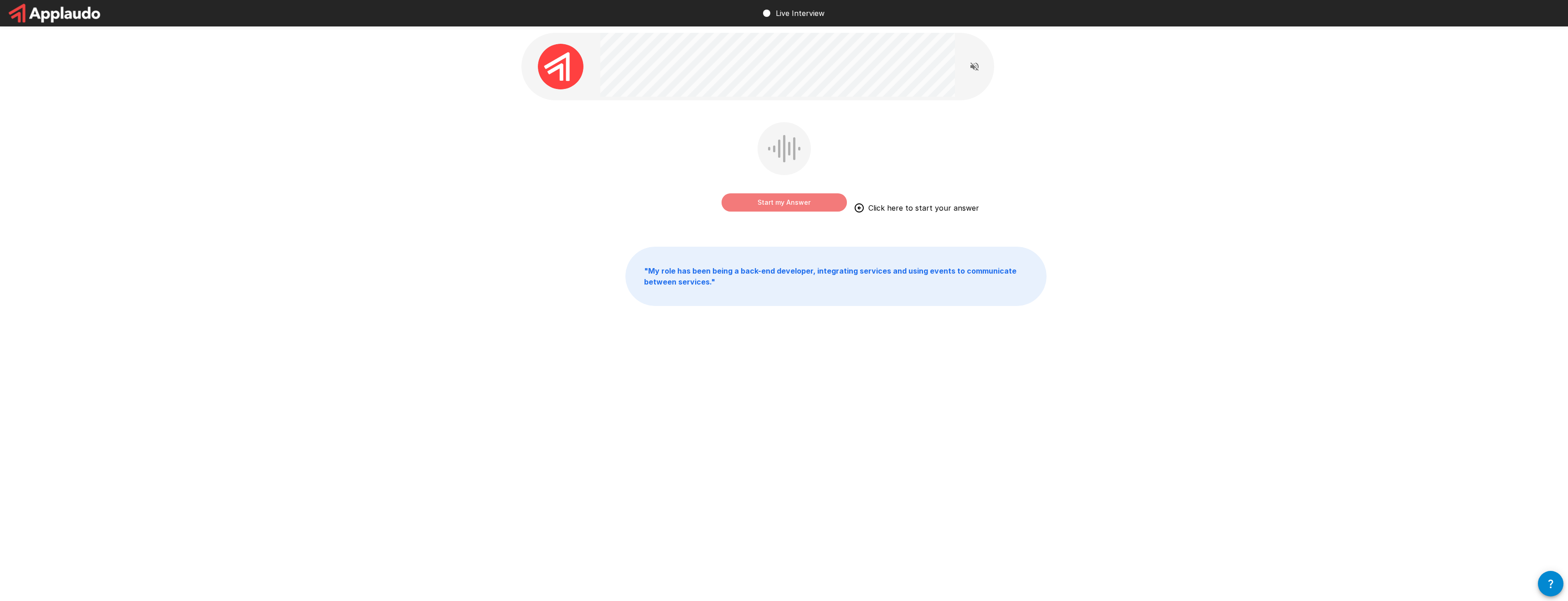
click at [817, 204] on button "Start my Answer" at bounding box center [784, 202] width 126 height 18
click at [817, 204] on button "Stop & Submit" at bounding box center [784, 202] width 126 height 18
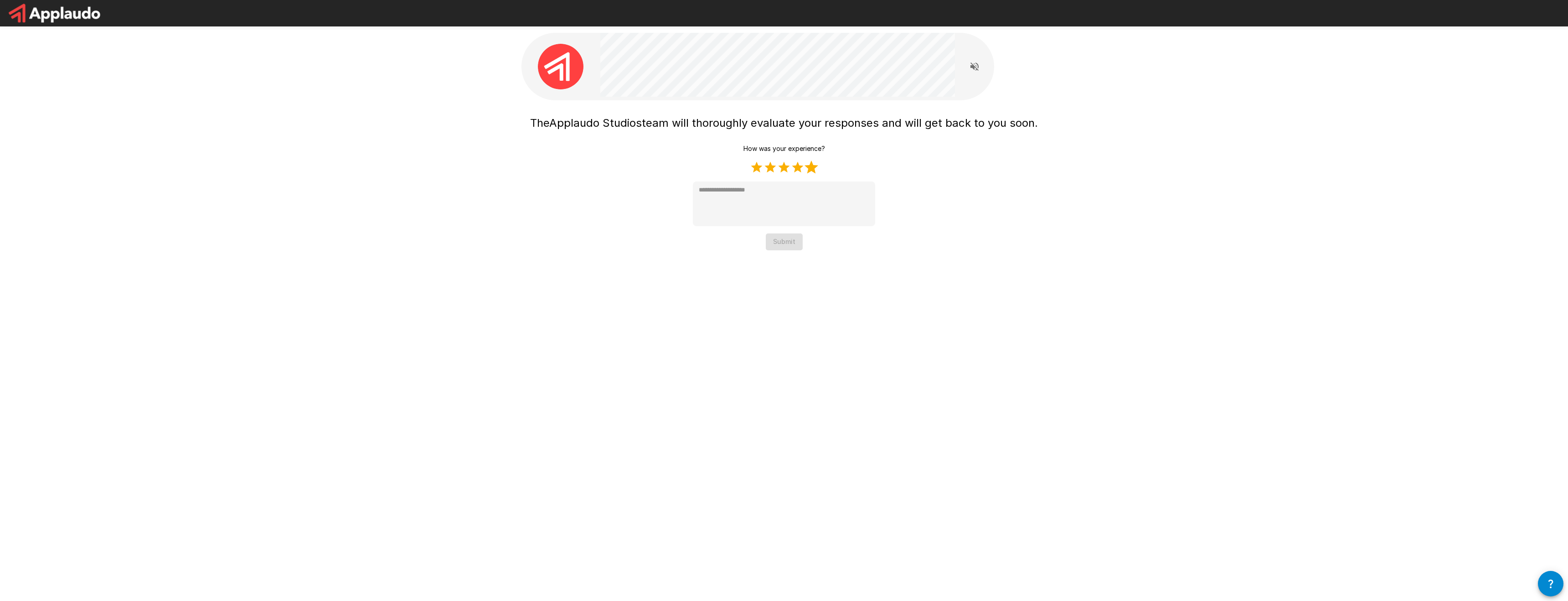
click at [814, 167] on label "5 Stars" at bounding box center [811, 167] width 14 height 14
type textarea "*"
click at [786, 237] on button "Submit" at bounding box center [784, 241] width 37 height 17
